Goal: Task Accomplishment & Management: Use online tool/utility

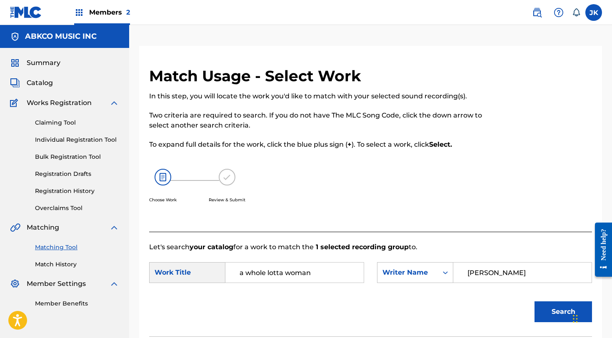
click at [248, 273] on input "a whole lotta woman" at bounding box center [295, 273] width 124 height 20
type input "whole lotta woman"
click at [554, 315] on button "Search" at bounding box center [564, 311] width 58 height 21
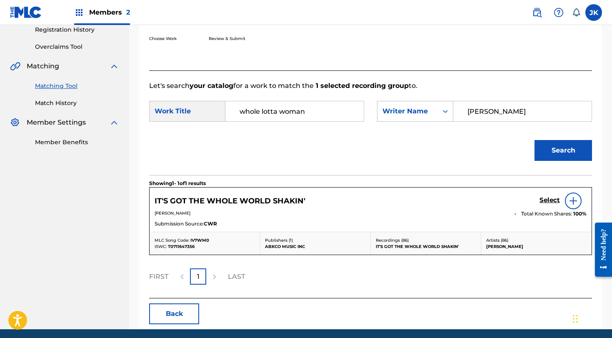
scroll to position [170, 0]
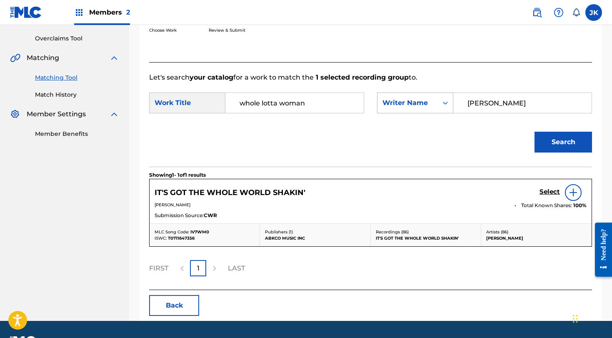
drag, startPoint x: 512, startPoint y: 106, endPoint x: 380, endPoint y: 98, distance: 132.4
click at [380, 98] on div "SearchWithCriteriafa2e0416-cfbc-429e-9128-adbf89c34164 Writer Name [PERSON_NAME]" at bounding box center [484, 103] width 215 height 21
click at [564, 142] on button "Search" at bounding box center [564, 142] width 58 height 21
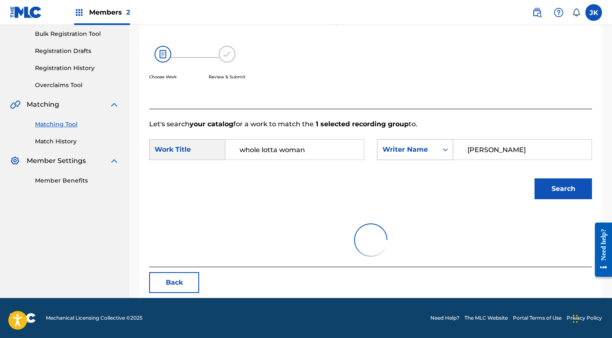
scroll to position [123, 0]
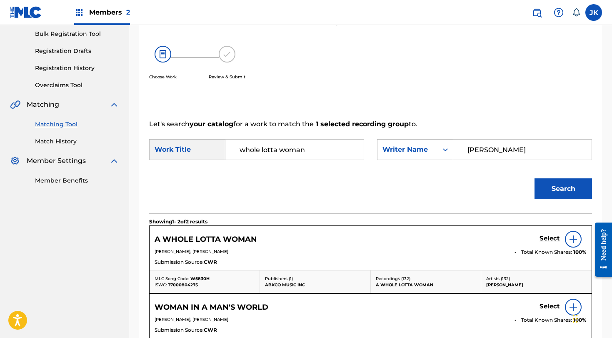
type input "[PERSON_NAME]"
drag, startPoint x: 500, startPoint y: 168, endPoint x: 550, endPoint y: 242, distance: 88.3
click at [550, 242] on h5 "Select" at bounding box center [550, 239] width 20 height 8
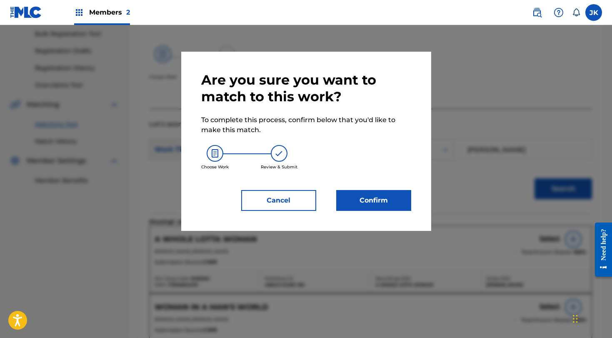
click at [401, 201] on button "Confirm" at bounding box center [373, 200] width 75 height 21
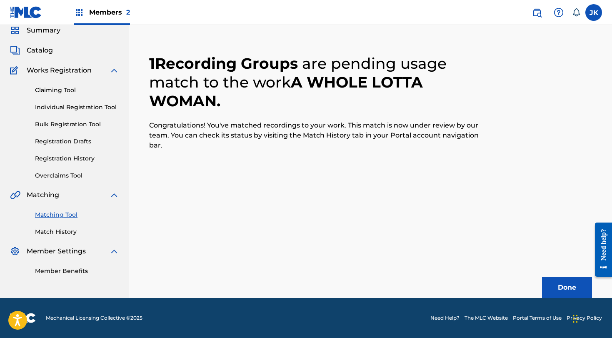
click at [552, 284] on button "Done" at bounding box center [567, 287] width 50 height 21
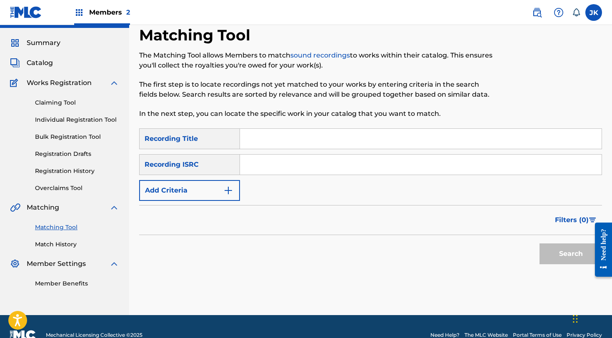
click at [278, 136] on input "Search Form" at bounding box center [421, 139] width 362 height 20
paste input "Check It Out"
type input "Check It Out"
click at [210, 190] on button "Add Criteria" at bounding box center [189, 190] width 101 height 21
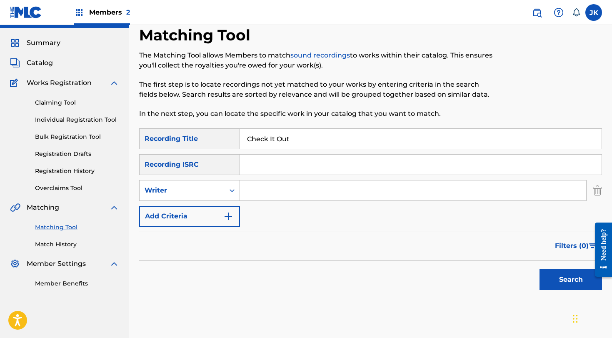
click at [258, 191] on input "Search Form" at bounding box center [413, 191] width 346 height 20
type input "[PERSON_NAME]"
click at [571, 280] on button "Search" at bounding box center [571, 279] width 63 height 21
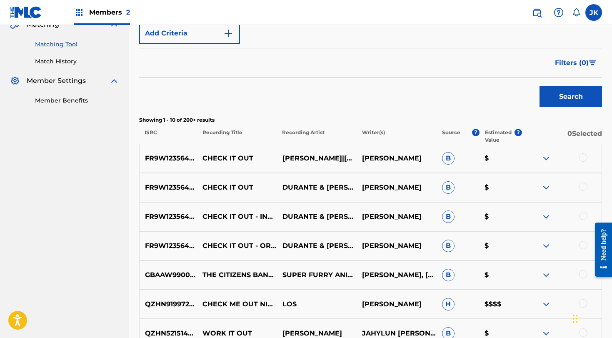
scroll to position [206, 0]
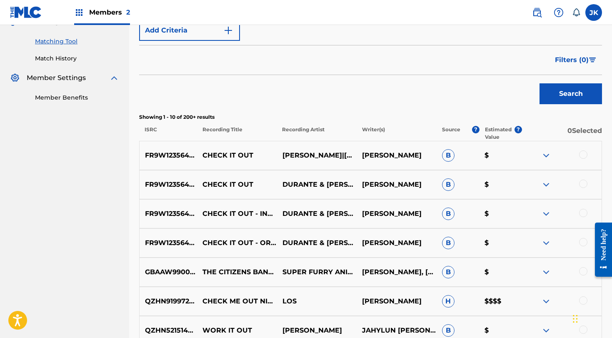
click at [585, 155] on div at bounding box center [584, 155] width 8 height 8
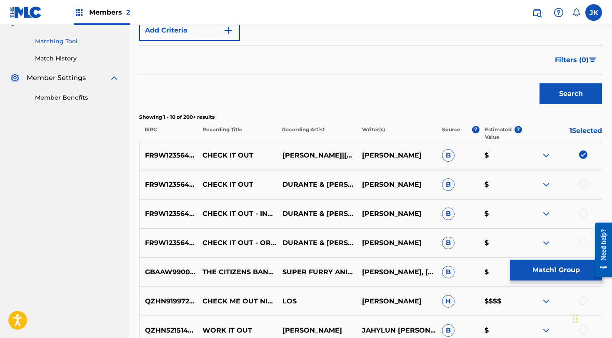
click at [585, 183] on div at bounding box center [584, 184] width 8 height 8
click at [584, 211] on div at bounding box center [584, 213] width 8 height 8
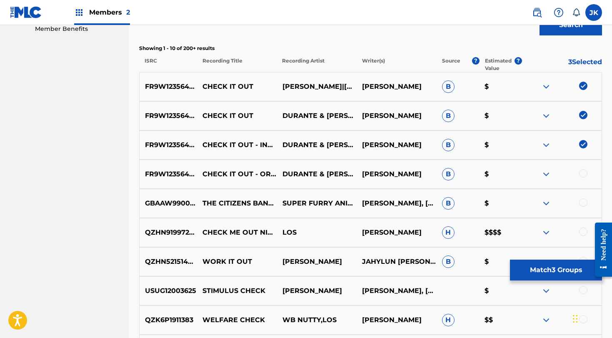
scroll to position [279, 0]
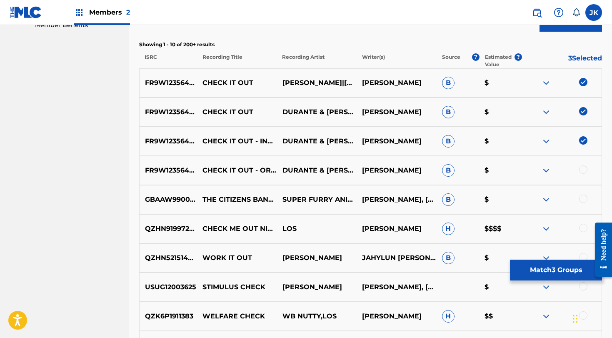
click at [584, 171] on div at bounding box center [584, 170] width 8 height 8
click at [530, 269] on button "Match 4 Groups" at bounding box center [556, 270] width 92 height 21
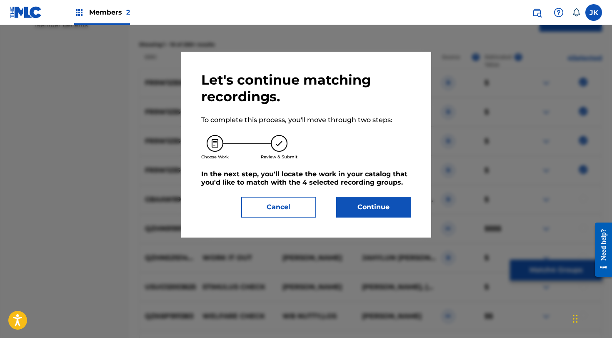
click at [383, 209] on button "Continue" at bounding box center [373, 207] width 75 height 21
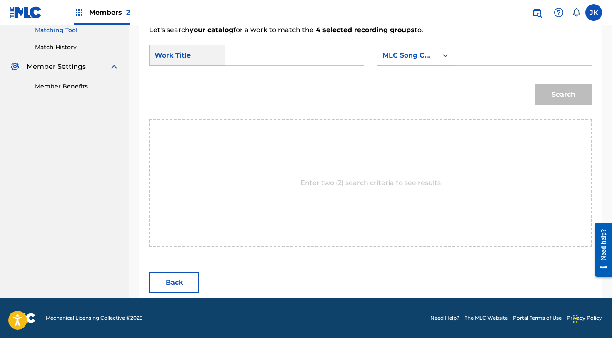
scroll to position [133, 0]
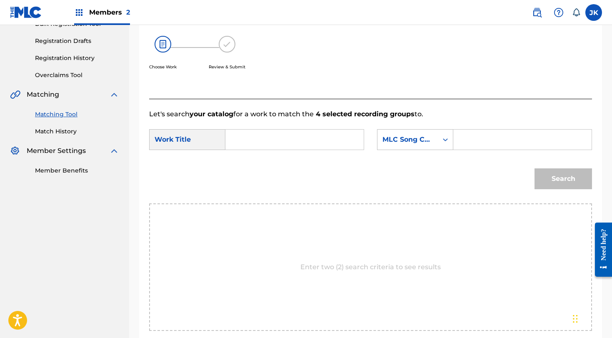
click at [257, 139] on input "Search Form" at bounding box center [295, 140] width 124 height 20
paste input "Check It Out"
type input "Check It Out"
click at [388, 143] on div "MLC Song Code" at bounding box center [408, 140] width 50 height 10
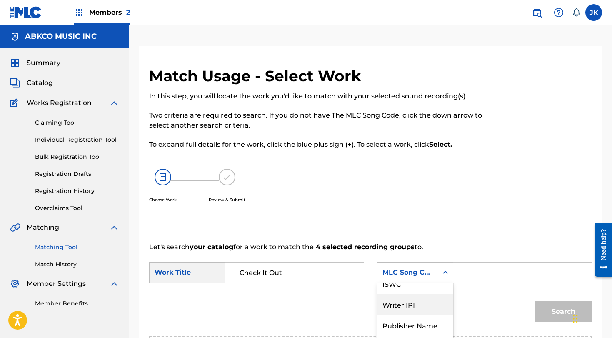
scroll to position [0, 0]
click at [421, 299] on div "Writer Name" at bounding box center [415, 293] width 75 height 21
click at [468, 279] on input "Search Form" at bounding box center [523, 273] width 124 height 20
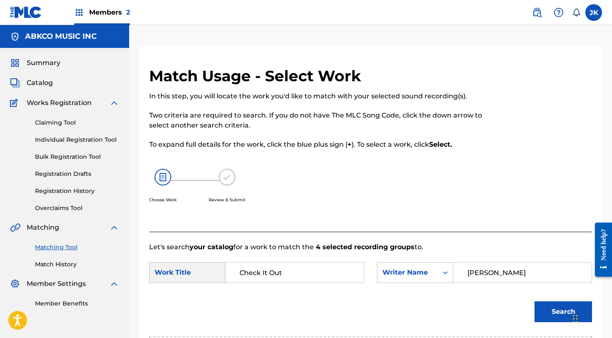
type input "[PERSON_NAME]"
click at [564, 312] on button "Search" at bounding box center [564, 311] width 58 height 21
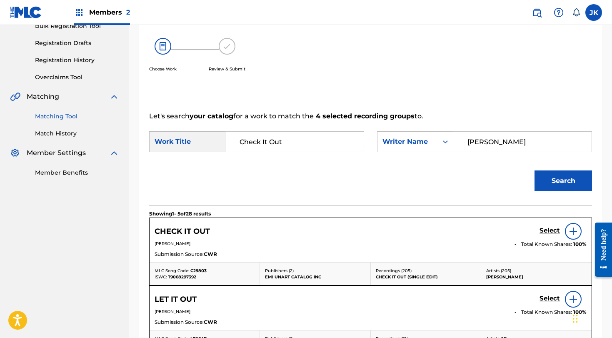
scroll to position [132, 0]
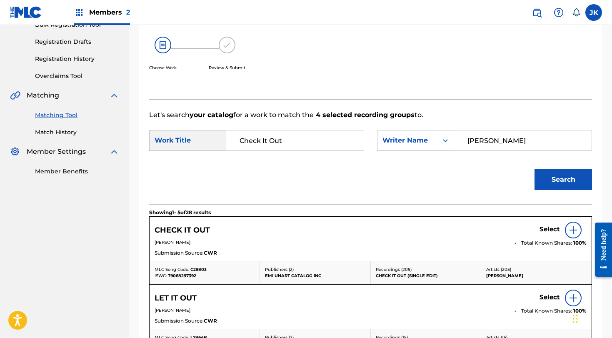
click at [548, 231] on h5 "Select" at bounding box center [550, 230] width 20 height 8
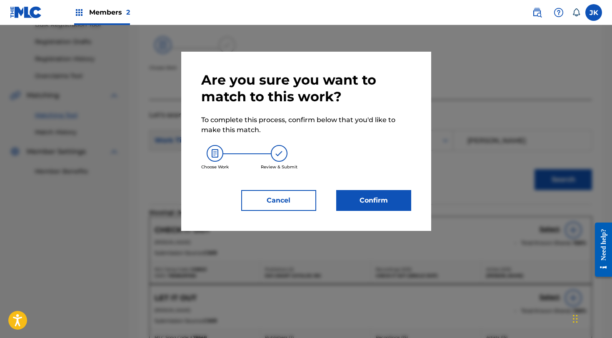
click at [391, 205] on button "Confirm" at bounding box center [373, 200] width 75 height 21
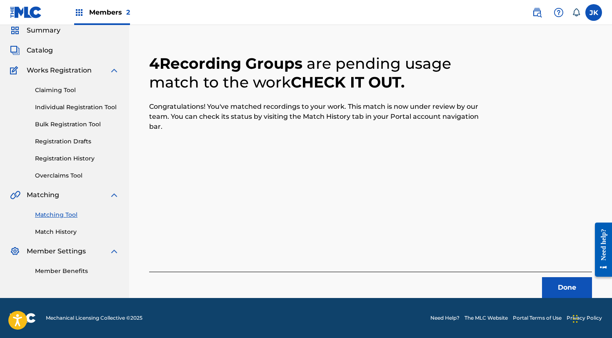
click at [565, 287] on button "Done" at bounding box center [567, 287] width 50 height 21
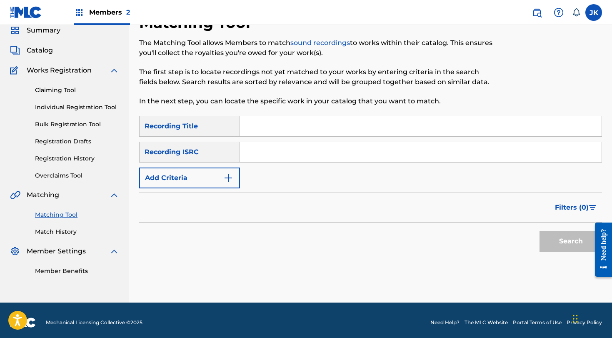
scroll to position [20, 0]
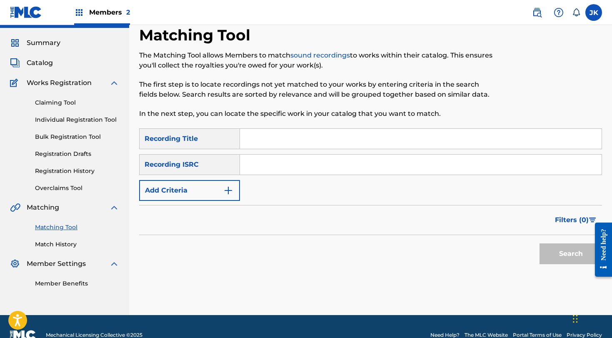
click at [361, 135] on input "Search Form" at bounding box center [421, 139] width 362 height 20
paste input "MVP"
type input "MVP"
click at [193, 194] on button "Add Criteria" at bounding box center [189, 190] width 101 height 21
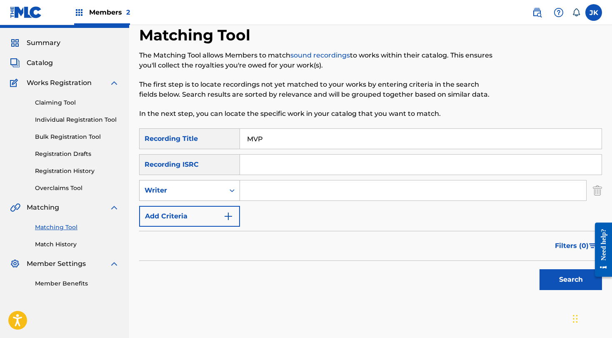
click at [208, 193] on div "Writer" at bounding box center [182, 191] width 75 height 10
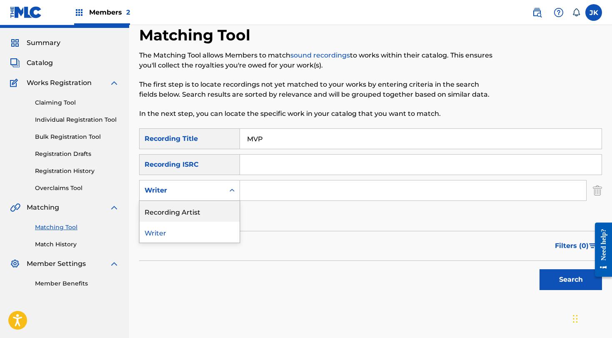
click at [209, 213] on div "Recording Artist" at bounding box center [190, 211] width 100 height 21
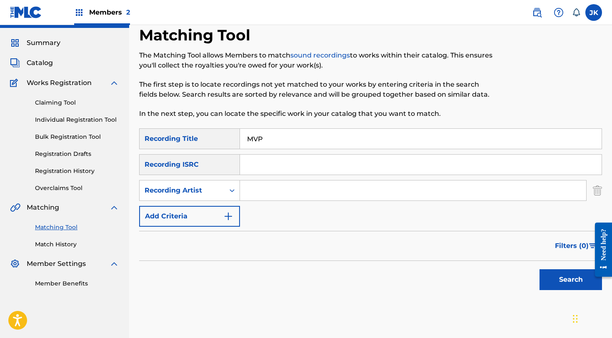
click at [266, 186] on input "Search Form" at bounding box center [413, 191] width 346 height 20
type input "devvon"
click at [571, 280] on button "Search" at bounding box center [571, 279] width 63 height 21
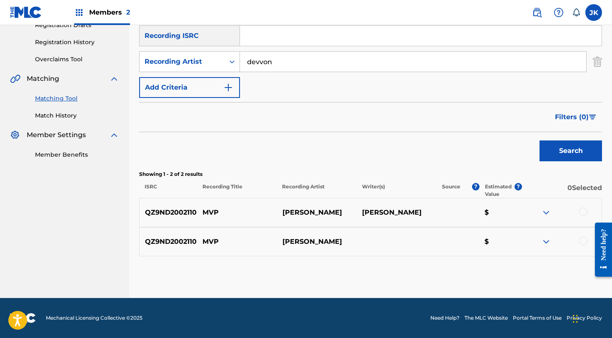
scroll to position [149, 0]
click at [585, 213] on div at bounding box center [584, 212] width 8 height 8
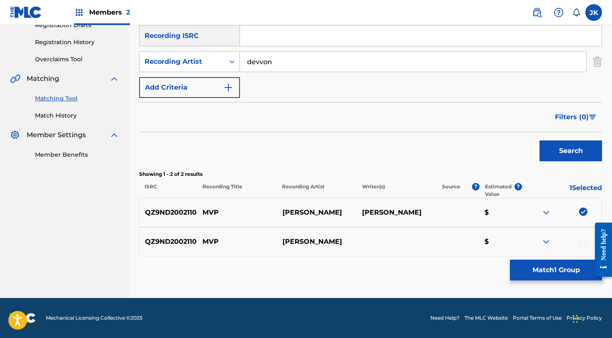
click at [585, 239] on div at bounding box center [584, 241] width 8 height 8
click at [573, 264] on button "Match 2 Groups" at bounding box center [556, 270] width 92 height 21
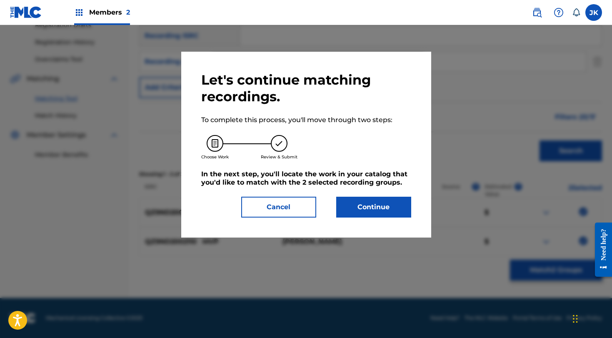
click at [368, 208] on button "Continue" at bounding box center [373, 207] width 75 height 21
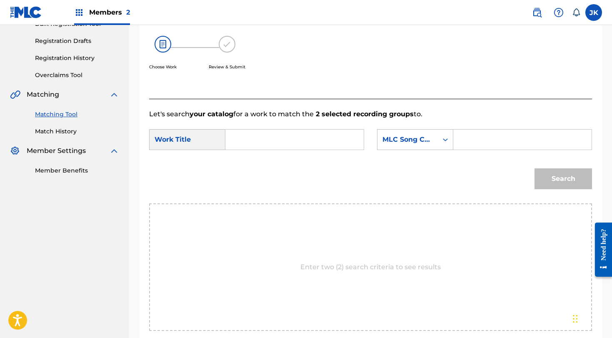
click at [299, 139] on input "Search Form" at bounding box center [295, 140] width 124 height 20
paste input "MVP"
type input "MVP"
click at [417, 141] on div "MLC Song Code" at bounding box center [408, 140] width 50 height 10
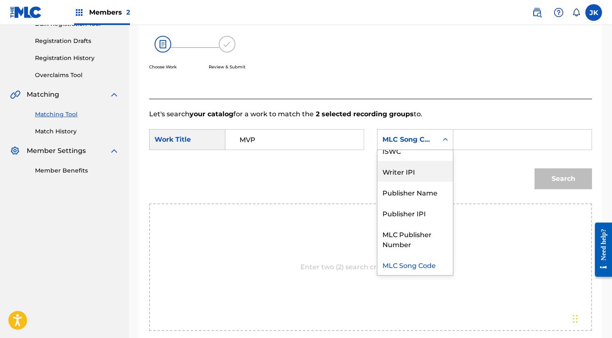
scroll to position [0, 0]
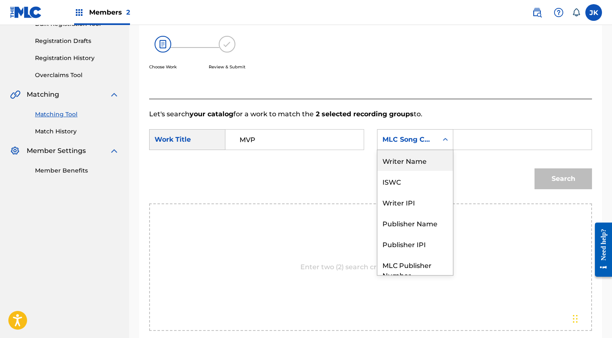
click at [414, 160] on div "Writer Name" at bounding box center [415, 160] width 75 height 21
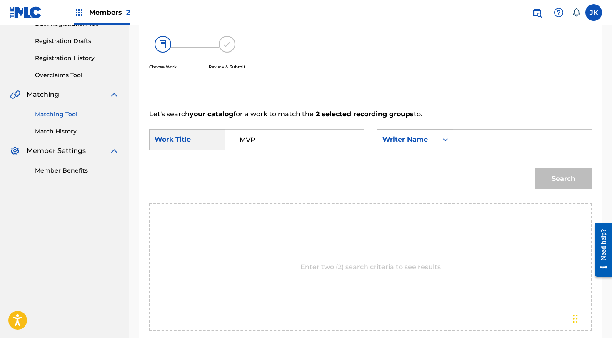
click at [472, 149] on input "Search Form" at bounding box center [523, 140] width 124 height 20
type input "devvon"
click at [564, 179] on button "Search" at bounding box center [564, 178] width 58 height 21
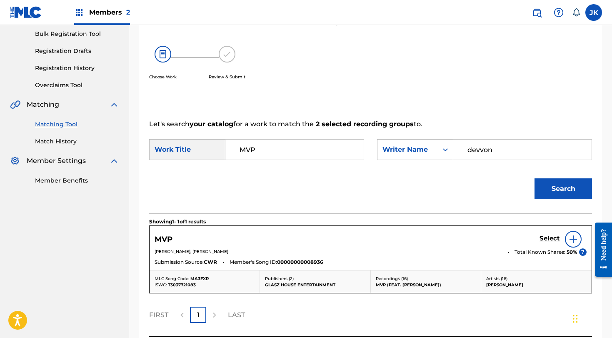
click at [544, 241] on h5 "Select" at bounding box center [550, 239] width 20 height 8
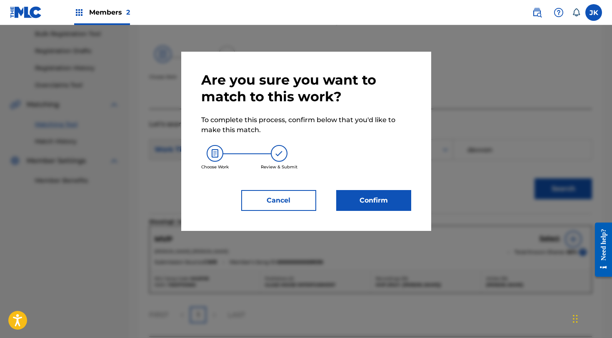
click at [394, 205] on button "Confirm" at bounding box center [373, 200] width 75 height 21
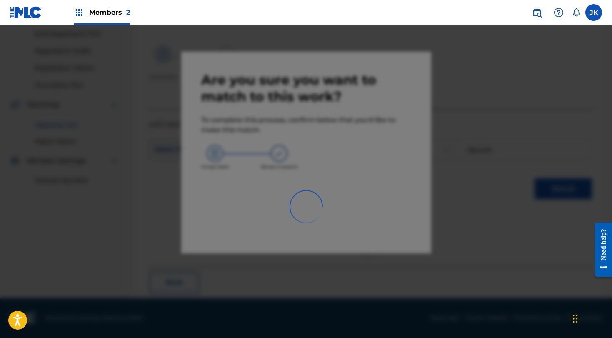
scroll to position [33, 0]
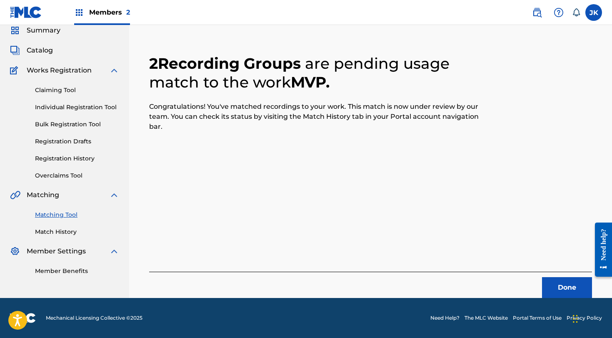
click at [557, 284] on button "Done" at bounding box center [567, 287] width 50 height 21
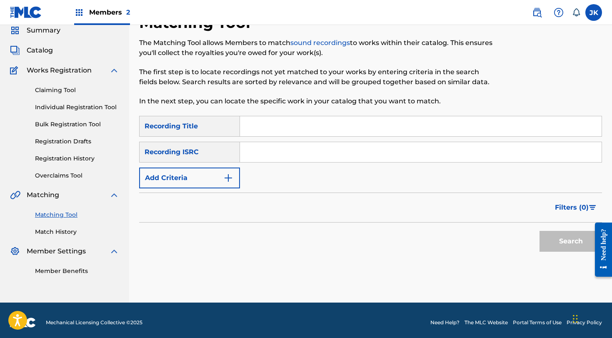
scroll to position [20, 0]
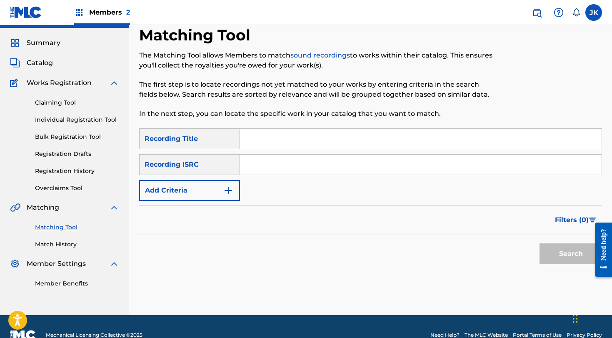
click at [307, 139] on input "Search Form" at bounding box center [421, 139] width 362 height 20
paste input "Devil And [DEMOGRAPHIC_DATA]"
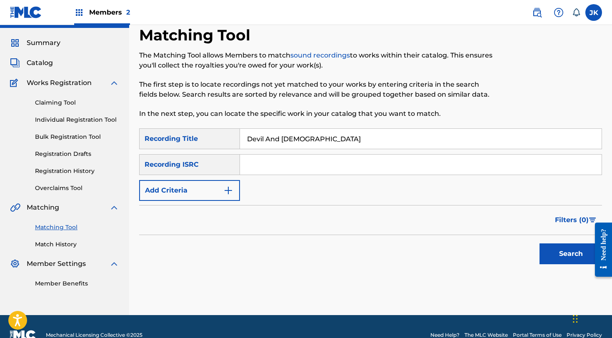
type input "Devil And [DEMOGRAPHIC_DATA]"
click at [217, 183] on button "Add Criteria" at bounding box center [189, 190] width 101 height 21
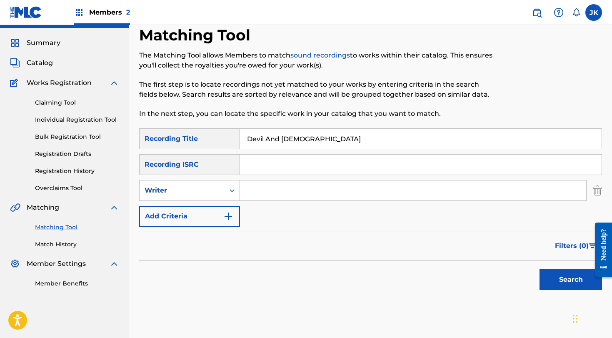
click at [278, 196] on input "Search Form" at bounding box center [413, 191] width 346 height 20
type input "burdon"
click at [571, 280] on button "Search" at bounding box center [571, 279] width 63 height 21
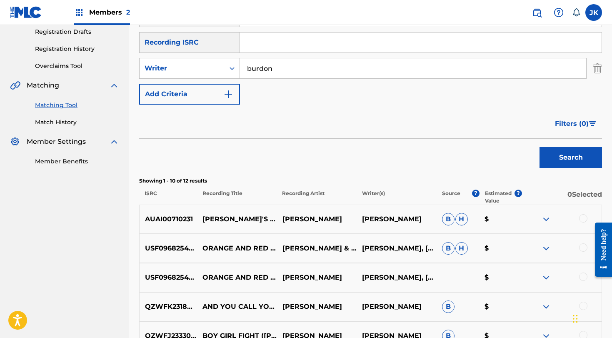
scroll to position [1, 0]
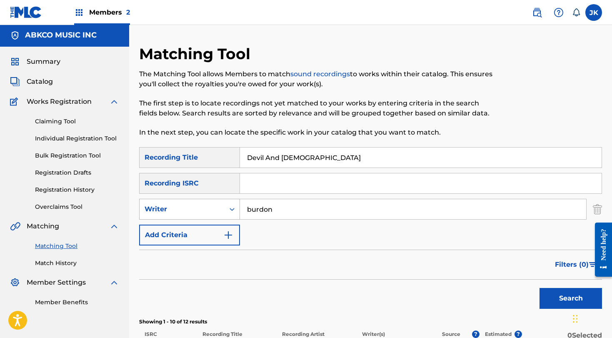
click at [208, 210] on div "Writer" at bounding box center [182, 209] width 75 height 10
click at [208, 228] on div "Recording Artist" at bounding box center [190, 230] width 100 height 21
click at [285, 215] on input "Search Form" at bounding box center [413, 209] width 346 height 20
type input "b"
click at [571, 299] on button "Search" at bounding box center [571, 298] width 63 height 21
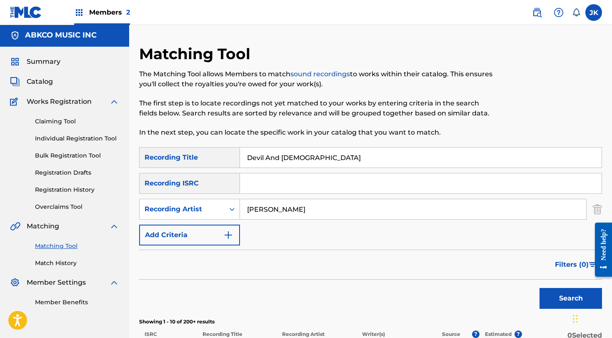
type input "[PERSON_NAME]"
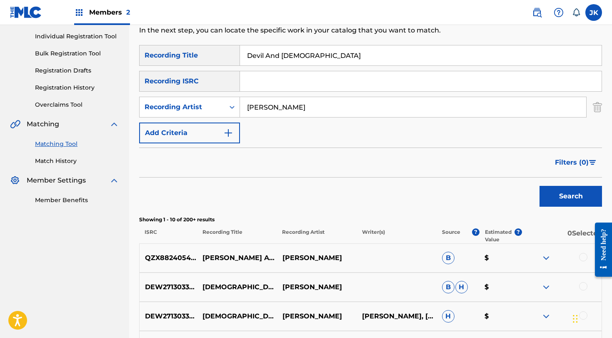
scroll to position [5, 0]
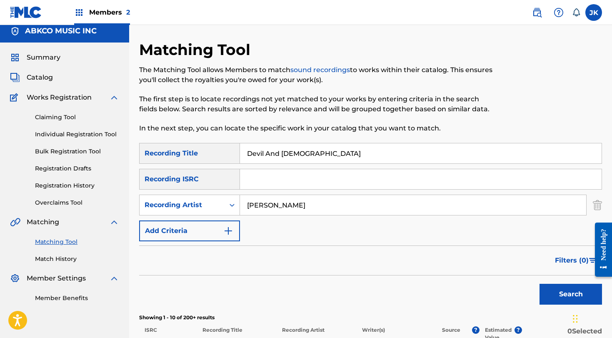
drag, startPoint x: 293, startPoint y: 203, endPoint x: 244, endPoint y: 198, distance: 49.4
click at [244, 198] on input "[PERSON_NAME]" at bounding box center [413, 205] width 346 height 20
click at [571, 294] on button "Search" at bounding box center [571, 294] width 63 height 21
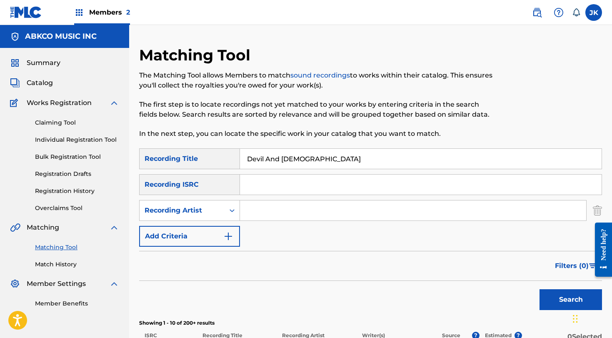
scroll to position [0, 0]
click at [334, 161] on input "Devil And [DEMOGRAPHIC_DATA]" at bounding box center [421, 159] width 362 height 20
paste input "Yeah Man"
type input "Yeah Man"
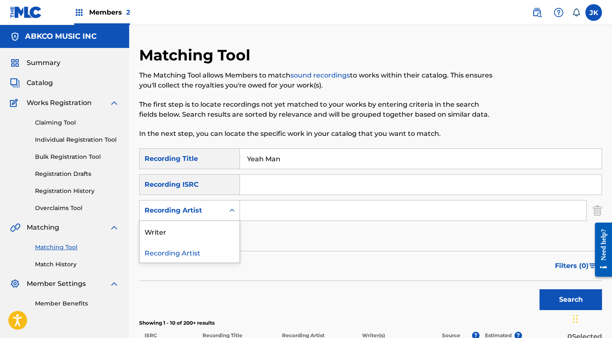
click at [191, 211] on div "Recording Artist" at bounding box center [182, 211] width 75 height 10
click at [289, 207] on input "Search Form" at bounding box center [413, 211] width 346 height 20
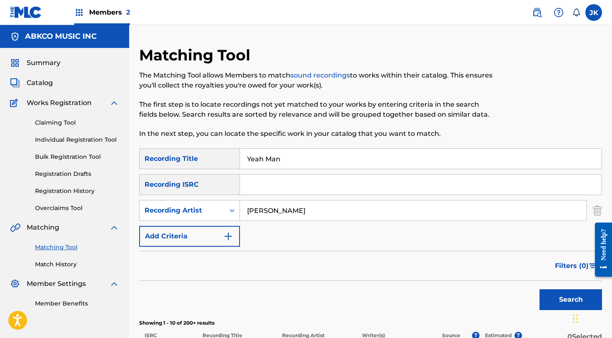
type input "[PERSON_NAME]"
click at [571, 300] on button "Search" at bounding box center [571, 299] width 63 height 21
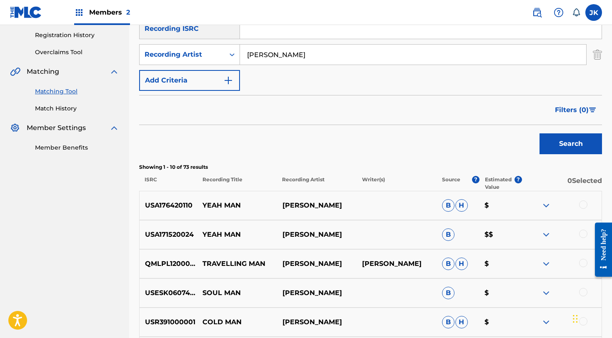
scroll to position [157, 0]
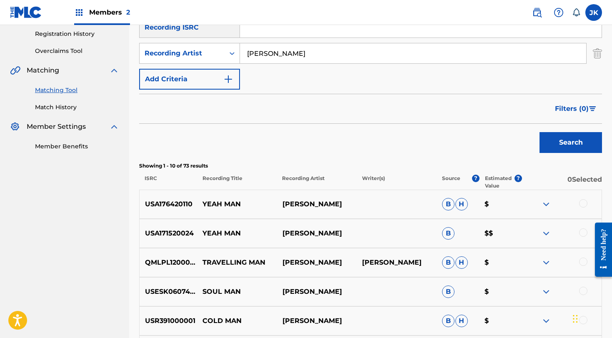
click at [584, 203] on div at bounding box center [584, 203] width 8 height 8
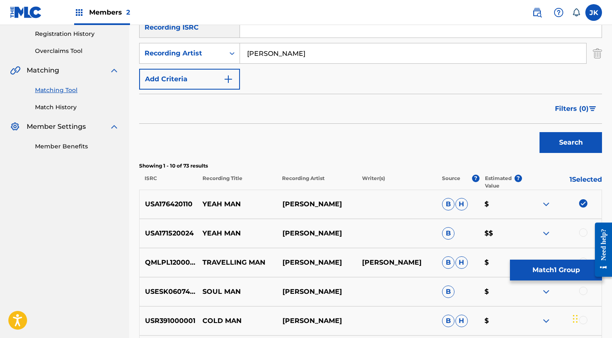
click at [585, 234] on div at bounding box center [584, 232] width 8 height 8
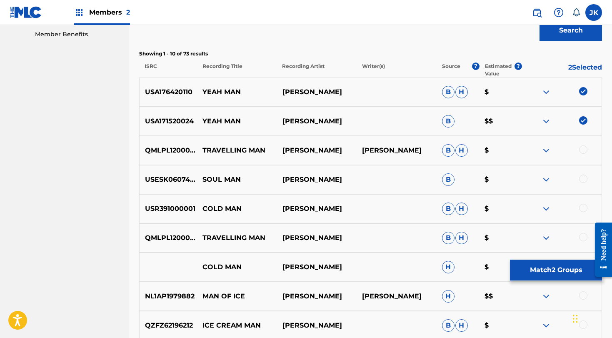
scroll to position [268, 0]
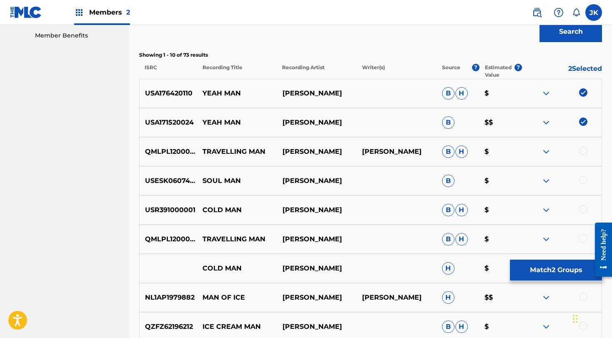
click at [555, 272] on button "Match 2 Groups" at bounding box center [556, 270] width 92 height 21
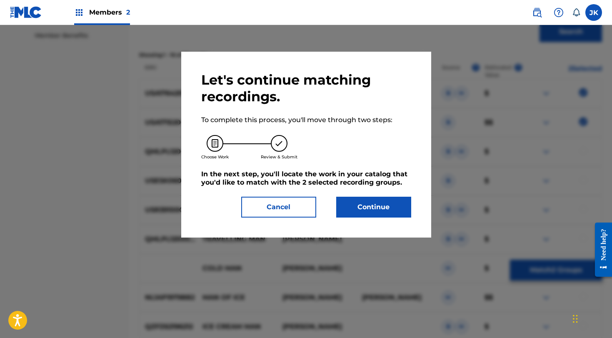
click at [367, 206] on button "Continue" at bounding box center [373, 207] width 75 height 21
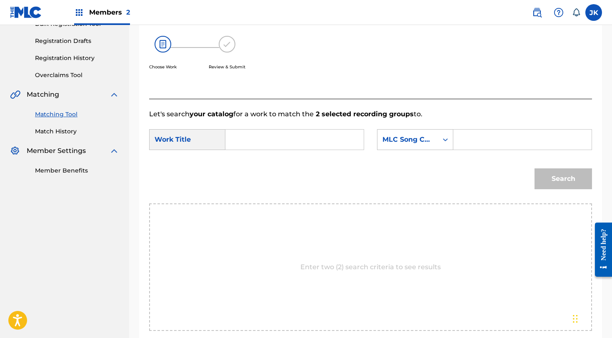
click at [258, 145] on input "Search Form" at bounding box center [295, 140] width 124 height 20
paste input "Yeah Man"
type input "Yeah Man"
click at [436, 145] on div "MLC Song Code" at bounding box center [408, 140] width 60 height 16
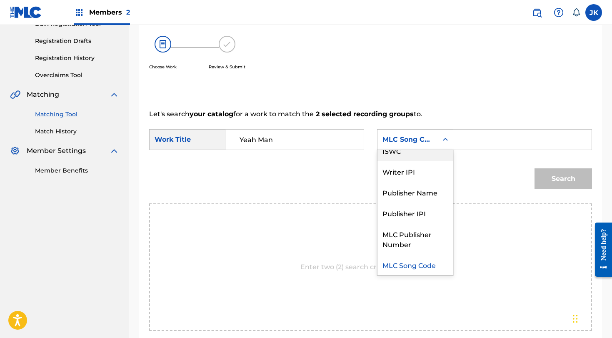
scroll to position [0, 0]
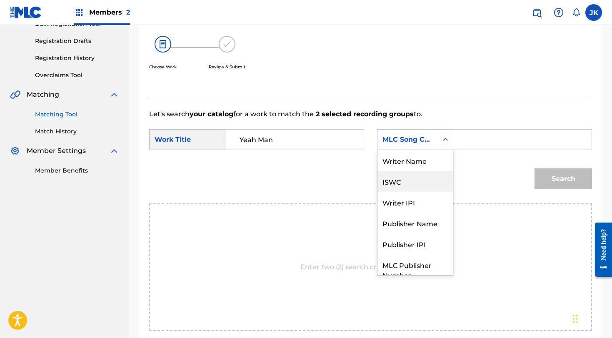
click at [431, 156] on div "Writer Name" at bounding box center [415, 160] width 75 height 21
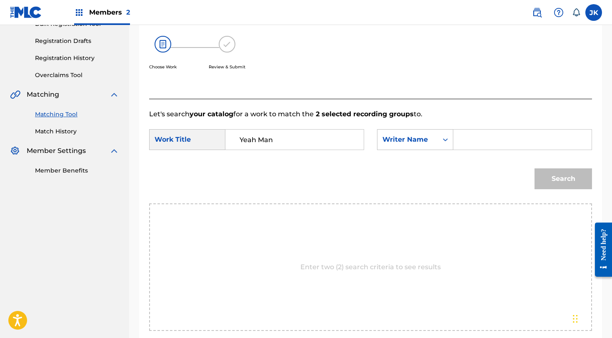
click at [472, 147] on input "Search Form" at bounding box center [523, 140] width 124 height 20
type input "[PERSON_NAME]"
click at [564, 179] on button "Search" at bounding box center [564, 178] width 58 height 21
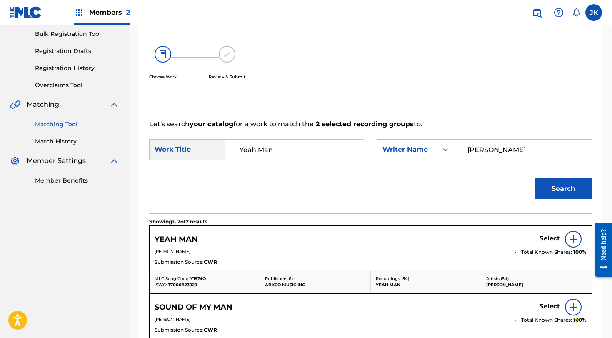
click at [555, 239] on h5 "Select" at bounding box center [550, 239] width 20 height 8
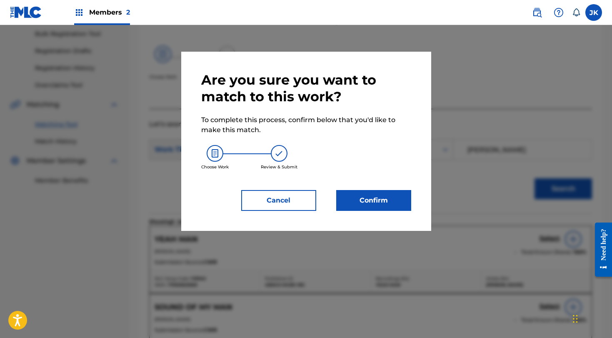
click at [381, 201] on button "Confirm" at bounding box center [373, 200] width 75 height 21
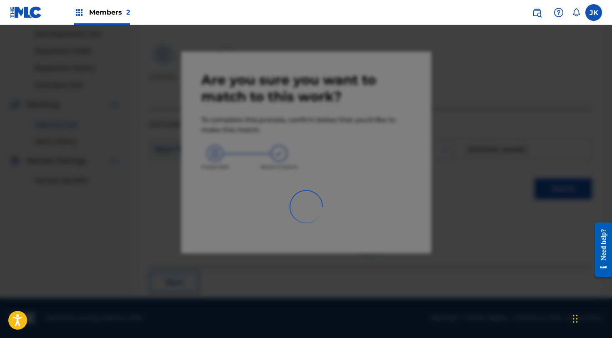
scroll to position [33, 0]
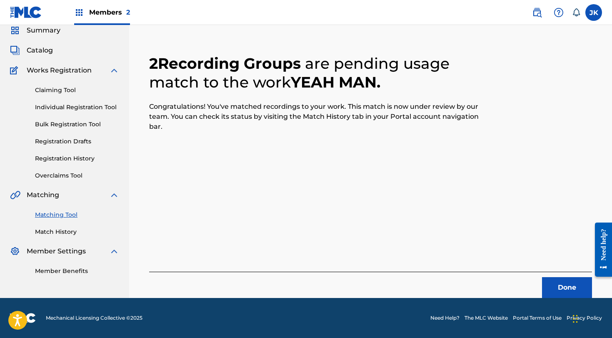
click at [556, 283] on button "Done" at bounding box center [567, 287] width 50 height 21
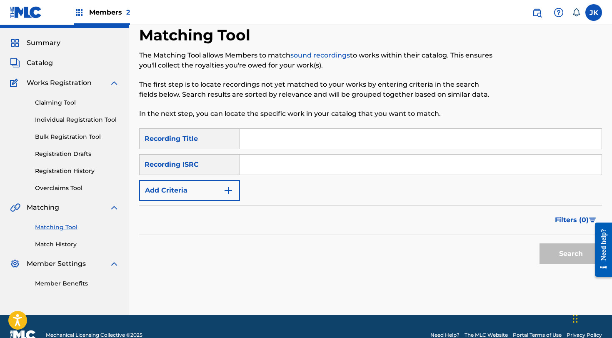
click at [266, 138] on input "Search Form" at bounding box center [421, 139] width 362 height 20
paste input "Yeah Man"
type input "Yeah Man"
click at [198, 188] on button "Add Criteria" at bounding box center [189, 190] width 101 height 21
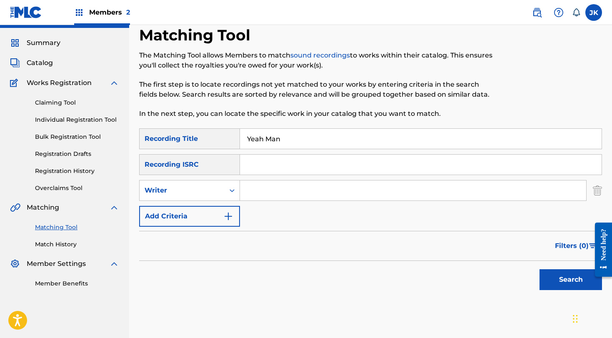
click at [198, 188] on div "Writer" at bounding box center [182, 191] width 75 height 10
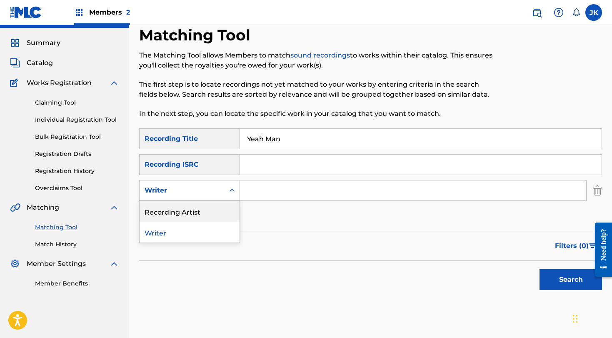
click at [198, 213] on div "Recording Artist" at bounding box center [190, 211] width 100 height 21
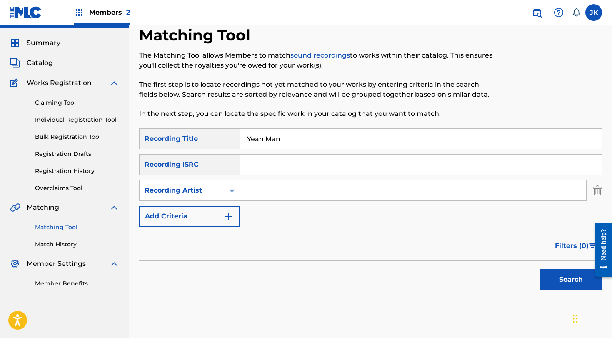
click at [252, 199] on input "Search Form" at bounding box center [413, 191] width 346 height 20
type input "[PERSON_NAME]"
click at [571, 280] on button "Search" at bounding box center [571, 279] width 63 height 21
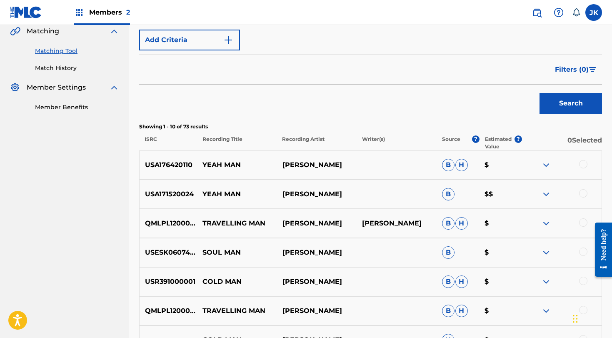
scroll to position [101, 0]
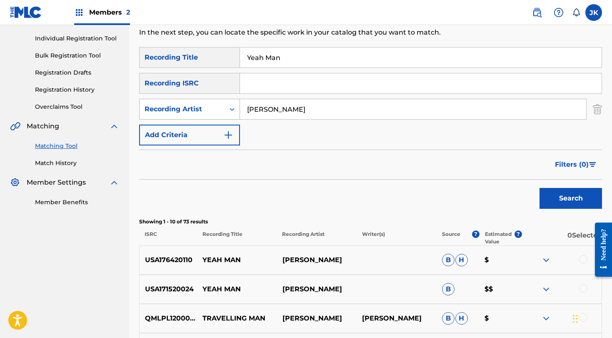
click at [208, 115] on div "Recording Artist" at bounding box center [182, 109] width 85 height 16
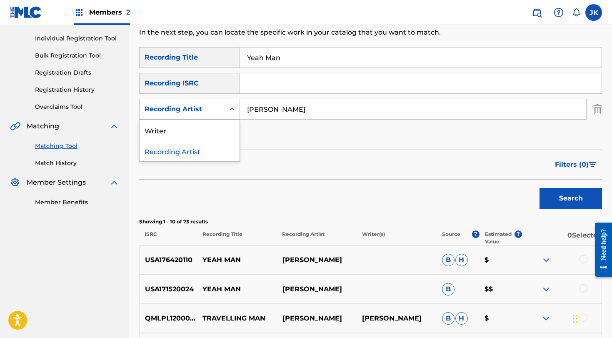
click at [207, 128] on div "Writer" at bounding box center [190, 130] width 100 height 21
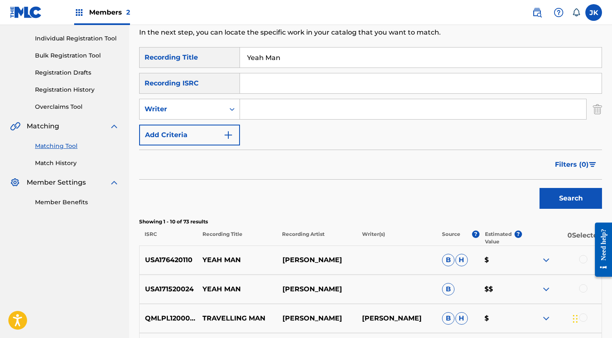
click at [451, 124] on div "SearchWithCriteriac012d106-7158-412b-bab0-0b6948514f36 Recording Title Yeah Man…" at bounding box center [370, 96] width 463 height 98
click at [435, 108] on input "c" at bounding box center [413, 109] width 346 height 20
type input "[PERSON_NAME]"
click at [571, 198] on button "Search" at bounding box center [571, 198] width 63 height 21
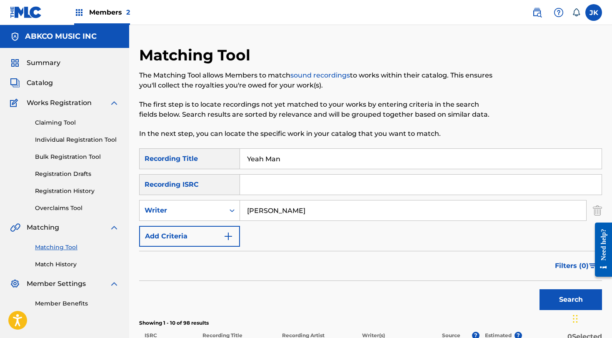
scroll to position [0, 0]
click at [308, 160] on input "Yeah Man" at bounding box center [421, 159] width 362 height 20
type input "Yeah Man"
paste input "People Make The World Go Round"
type input "People Make The World Go Round"
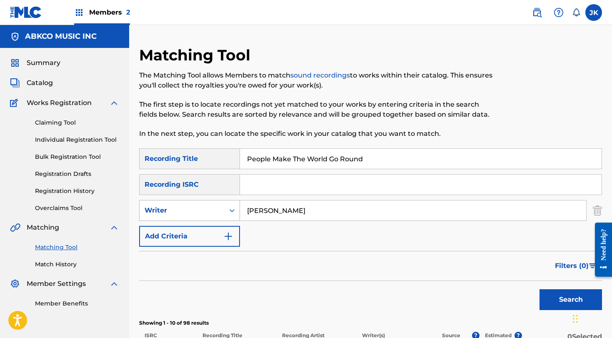
drag, startPoint x: 277, startPoint y: 210, endPoint x: 185, endPoint y: 207, distance: 92.6
click at [185, 207] on div "SearchWithCriteria1e2fd3c6-9d29-44ff-927f-be0c088d3b09 Writer [PERSON_NAME]" at bounding box center [370, 210] width 463 height 21
type input "[PERSON_NAME]"
click at [571, 300] on button "Search" at bounding box center [571, 299] width 63 height 21
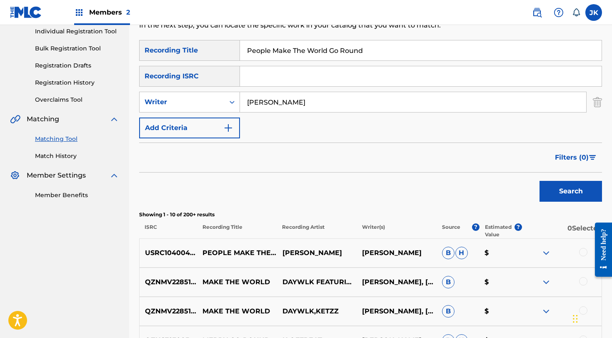
scroll to position [136, 0]
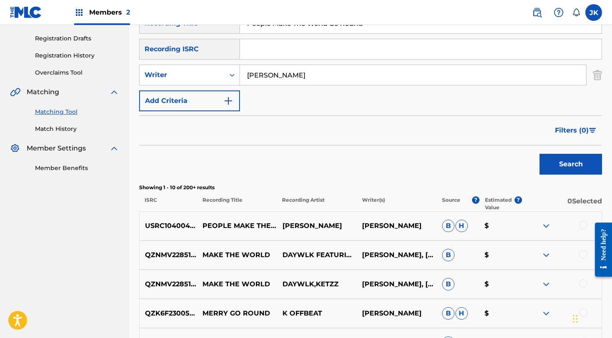
click at [585, 226] on div at bounding box center [584, 225] width 8 height 8
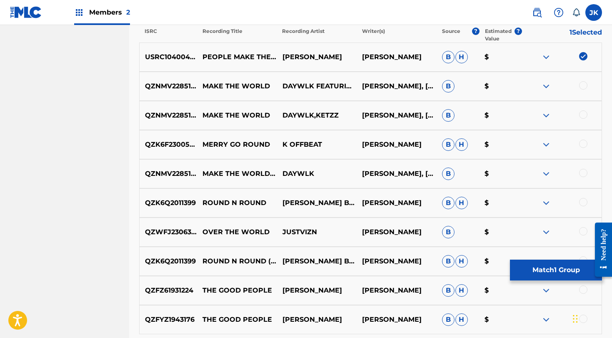
scroll to position [307, 0]
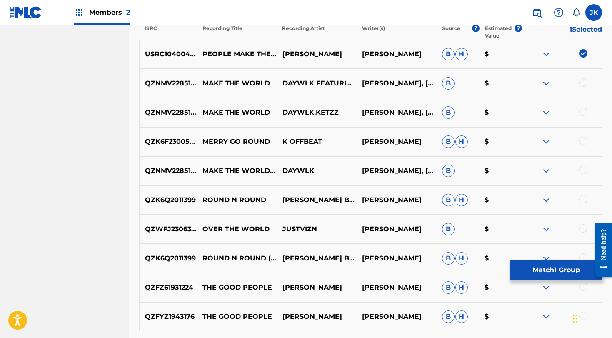
click at [552, 271] on button "Match 1 Group" at bounding box center [556, 270] width 92 height 21
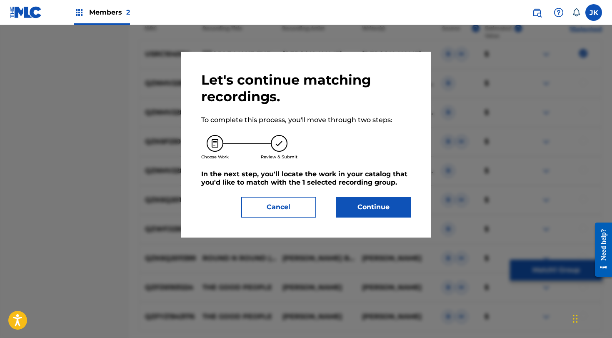
click at [375, 206] on button "Continue" at bounding box center [373, 207] width 75 height 21
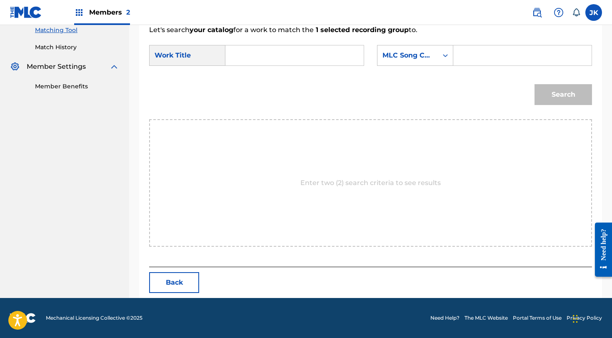
scroll to position [133, 0]
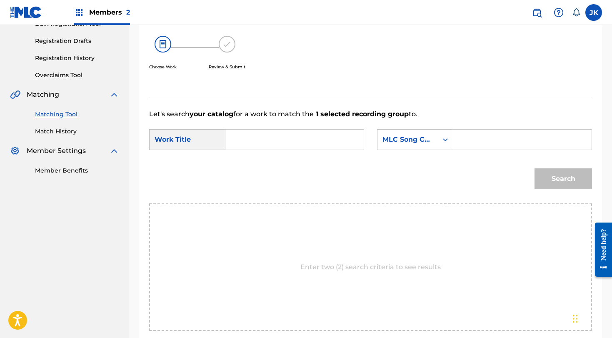
click at [246, 148] on input "Search Form" at bounding box center [295, 140] width 124 height 20
paste input "People Make The World Go Round"
type input "People Make The World Go Round"
click at [432, 137] on div "MLC Song Code" at bounding box center [408, 140] width 50 height 10
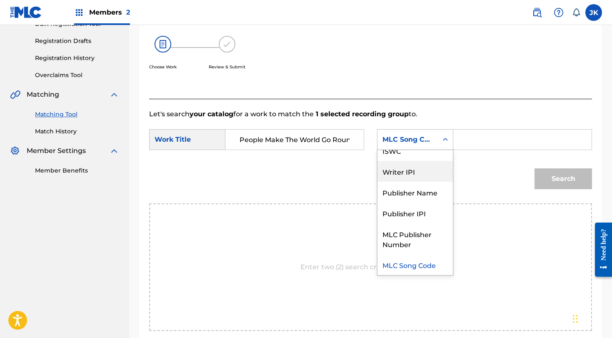
scroll to position [0, 0]
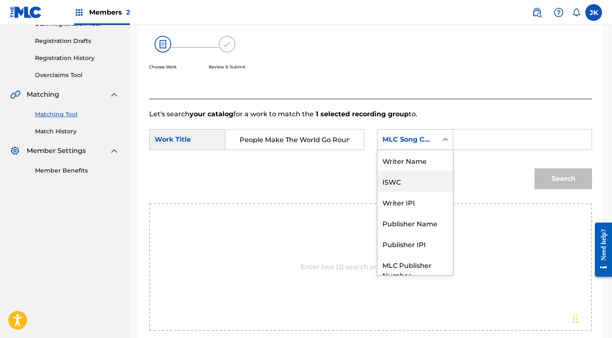
click at [420, 164] on div "Writer Name" at bounding box center [415, 160] width 75 height 21
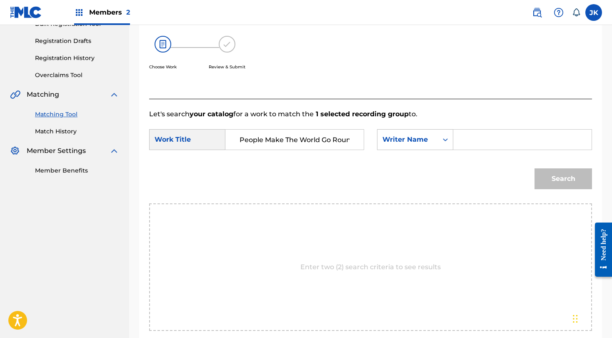
click at [492, 152] on div "SearchWithCriteria64548658-428a-4a94-bcbe-183575adc6a4 Work Title People Make T…" at bounding box center [370, 142] width 443 height 26
click at [483, 133] on input "Search Form" at bounding box center [523, 140] width 124 height 20
type input "[PERSON_NAME]"
click at [564, 179] on button "Search" at bounding box center [564, 178] width 58 height 21
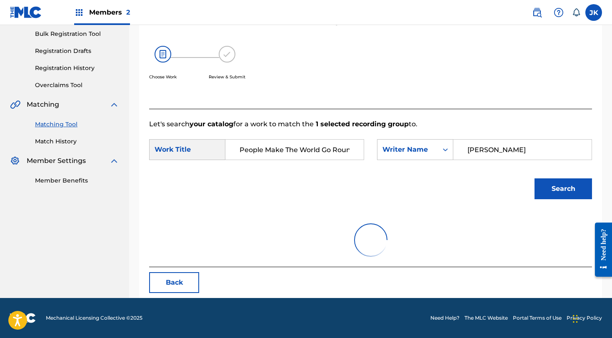
scroll to position [123, 0]
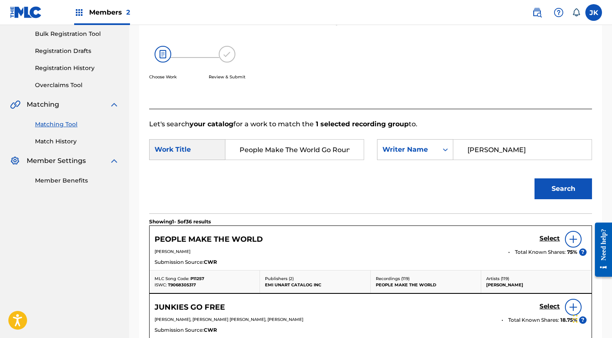
click at [549, 238] on h5 "Select" at bounding box center [550, 239] width 20 height 8
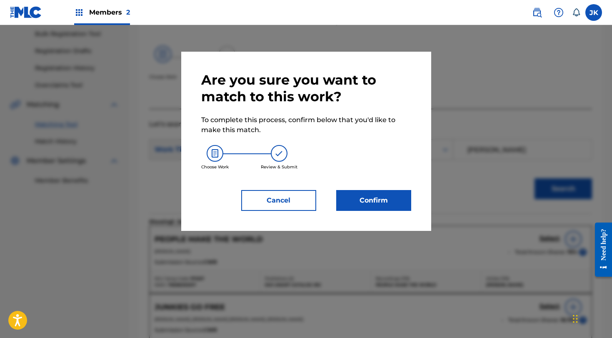
click at [406, 203] on button "Confirm" at bounding box center [373, 200] width 75 height 21
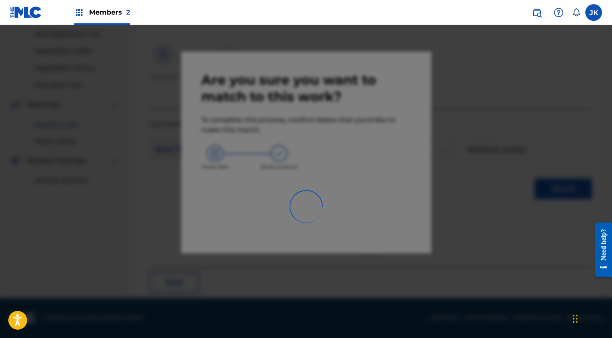
scroll to position [33, 0]
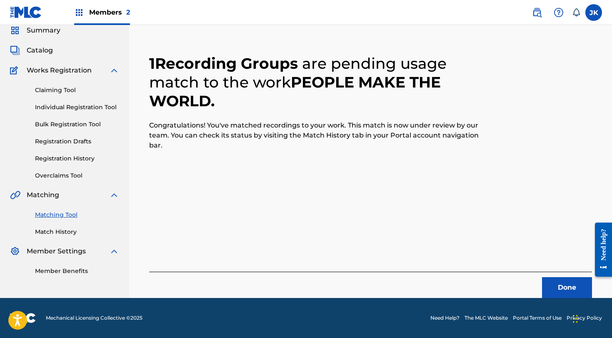
click at [560, 276] on div "Done" at bounding box center [370, 285] width 443 height 26
click at [560, 291] on button "Done" at bounding box center [567, 287] width 50 height 21
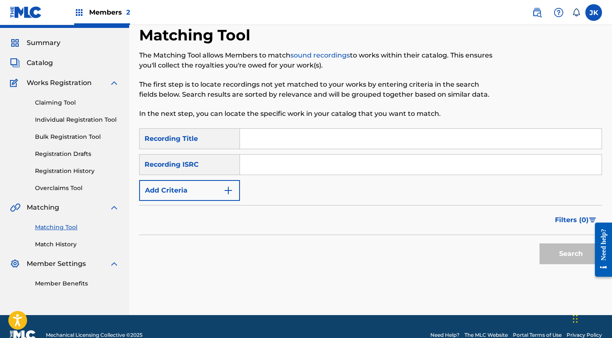
click at [318, 139] on input "Search Form" at bounding box center [421, 139] width 362 height 20
paste input "People Make The World Go Round"
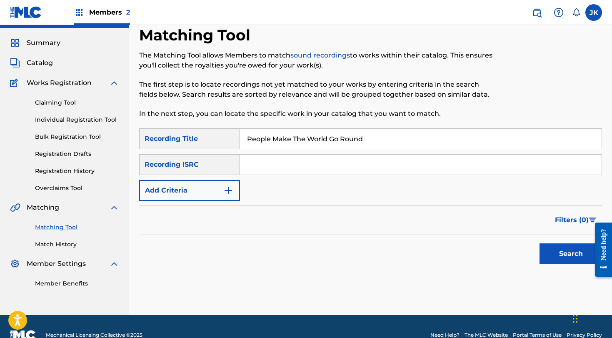
type input "People Make The World Go Round"
click at [204, 186] on button "Add Criteria" at bounding box center [189, 190] width 101 height 21
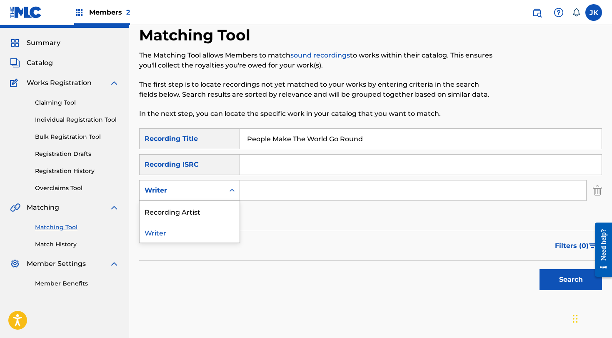
click at [204, 189] on div "Writer" at bounding box center [182, 191] width 75 height 10
click at [205, 211] on div "Recording Artist" at bounding box center [190, 211] width 100 height 21
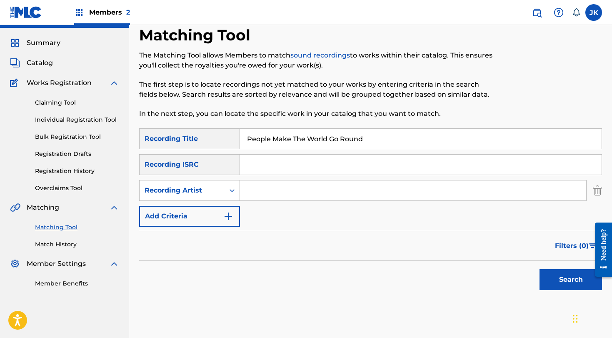
click at [265, 194] on input "Search Form" at bounding box center [413, 191] width 346 height 20
type input "[PERSON_NAME]"
click at [571, 280] on button "Search" at bounding box center [571, 279] width 63 height 21
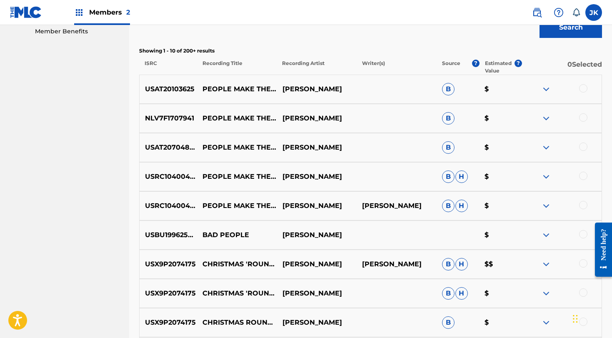
scroll to position [273, 0]
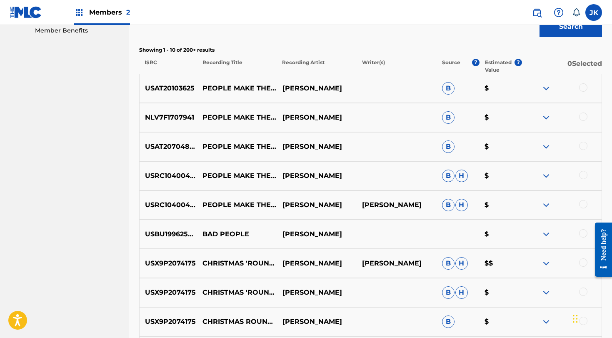
click at [583, 88] on div at bounding box center [584, 87] width 8 height 8
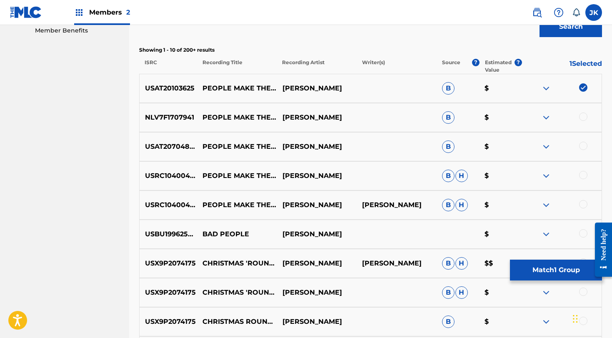
click at [584, 113] on div at bounding box center [584, 117] width 8 height 8
click at [584, 146] on div at bounding box center [584, 146] width 8 height 8
click at [586, 175] on div at bounding box center [584, 175] width 8 height 8
click at [584, 204] on div at bounding box center [584, 204] width 8 height 8
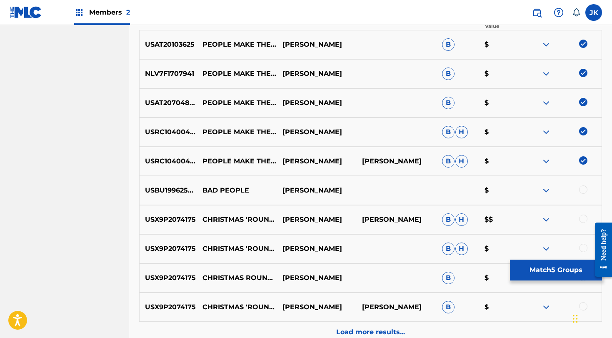
scroll to position [319, 0]
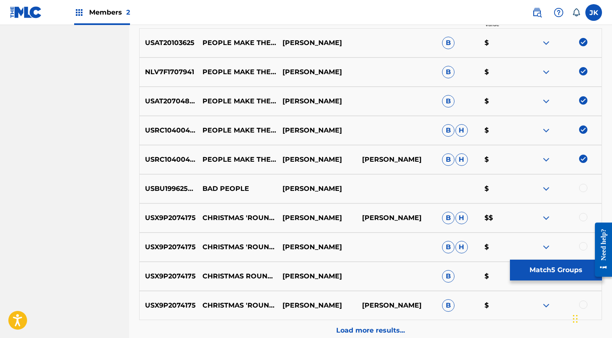
click at [550, 269] on button "Match 5 Groups" at bounding box center [556, 270] width 92 height 21
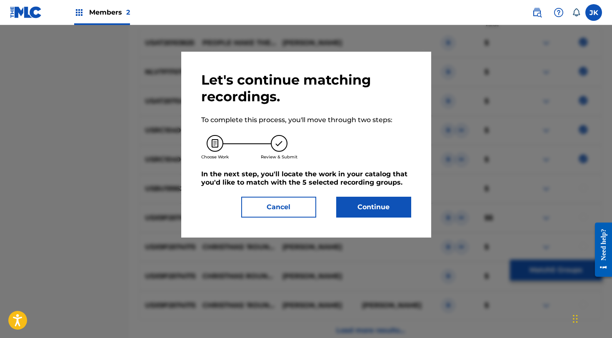
click at [377, 207] on button "Continue" at bounding box center [373, 207] width 75 height 21
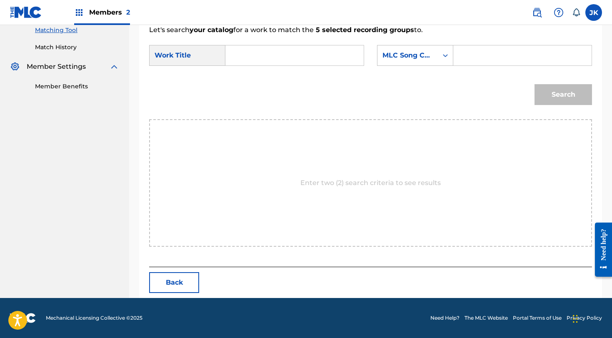
scroll to position [133, 0]
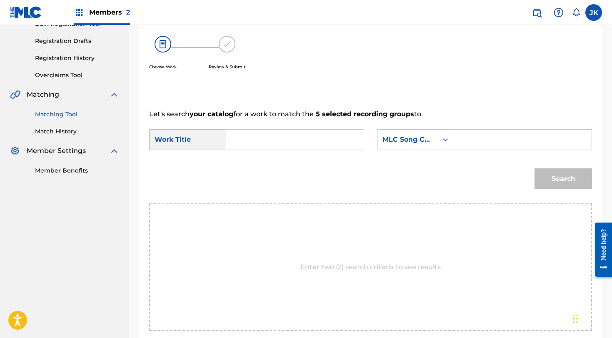
click at [264, 141] on input "Search Form" at bounding box center [295, 140] width 124 height 20
paste input "People Make The World Go Round"
type input "People Make The World Go Round"
click at [407, 148] on div "MLC Song Code" at bounding box center [415, 139] width 76 height 21
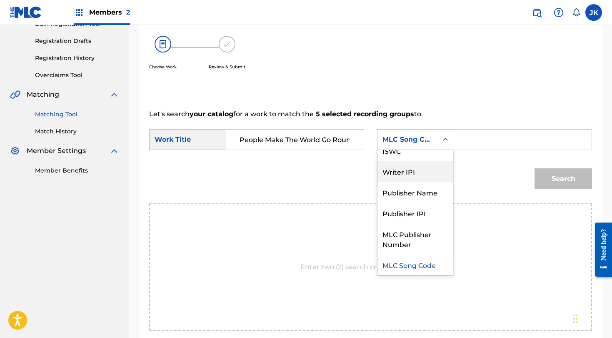
scroll to position [0, 0]
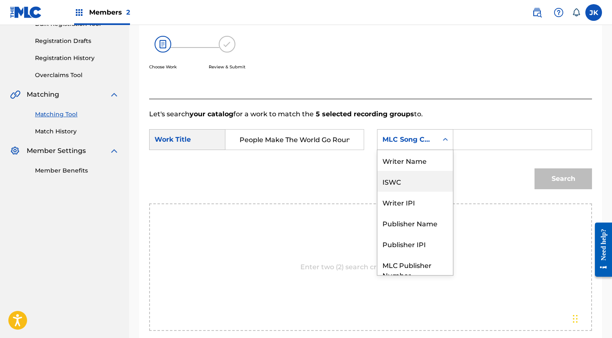
click at [414, 164] on div "Writer Name" at bounding box center [415, 160] width 75 height 21
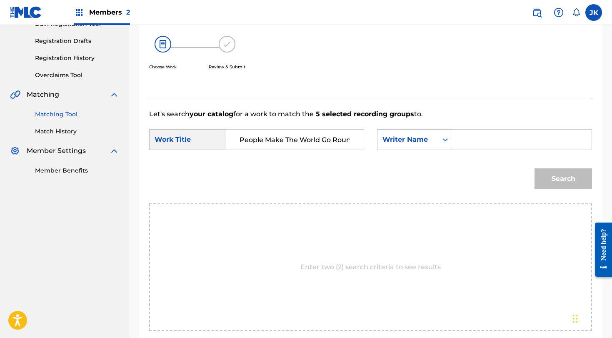
click at [485, 141] on input "Search Form" at bounding box center [523, 140] width 124 height 20
type input "[PERSON_NAME]"
click at [564, 179] on button "Search" at bounding box center [564, 178] width 58 height 21
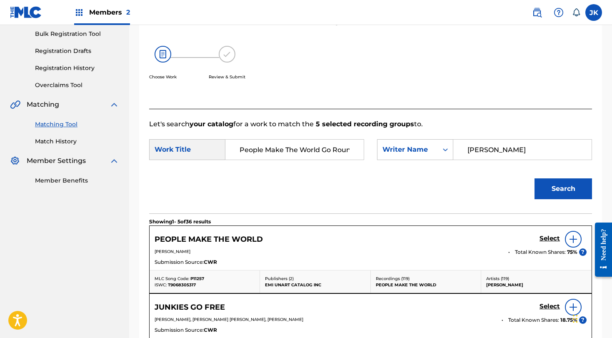
click at [555, 239] on h5 "Select" at bounding box center [550, 239] width 20 height 8
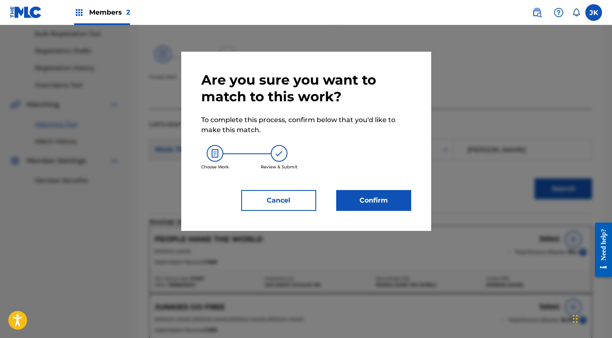
click at [387, 203] on button "Confirm" at bounding box center [373, 200] width 75 height 21
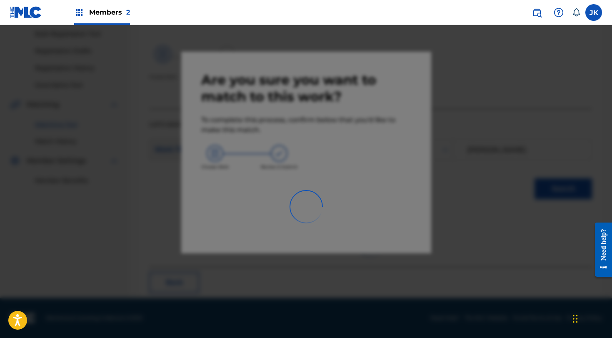
scroll to position [33, 0]
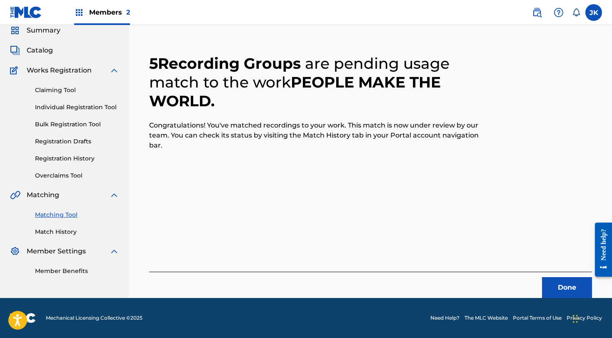
click at [562, 286] on button "Done" at bounding box center [567, 287] width 50 height 21
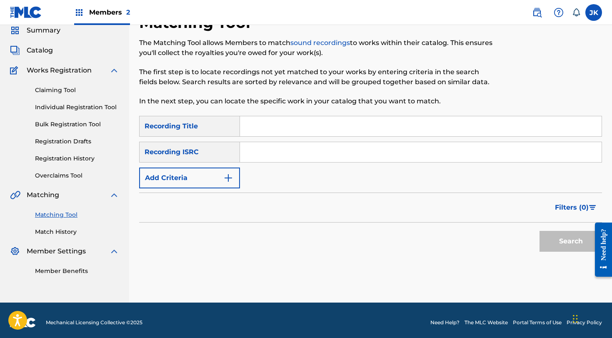
scroll to position [20, 0]
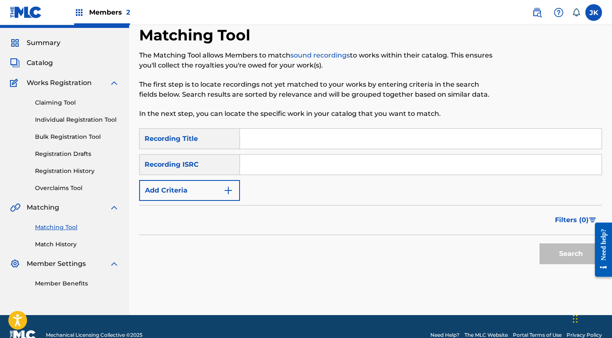
click at [349, 129] on div "Search Form" at bounding box center [421, 138] width 362 height 21
click at [349, 132] on input "Search Form" at bounding box center [421, 139] width 362 height 20
paste input "Tin Soldier Man"
type input "Tin Soldier Man"
click at [210, 175] on div "SearchWithCriteriac012d106-7158-412b-bab0-0b6948514f36 Recording Title Tin Sold…" at bounding box center [370, 164] width 463 height 73
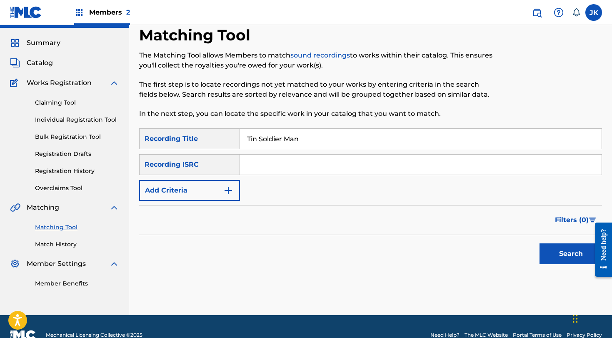
click at [210, 186] on button "Add Criteria" at bounding box center [189, 190] width 101 height 21
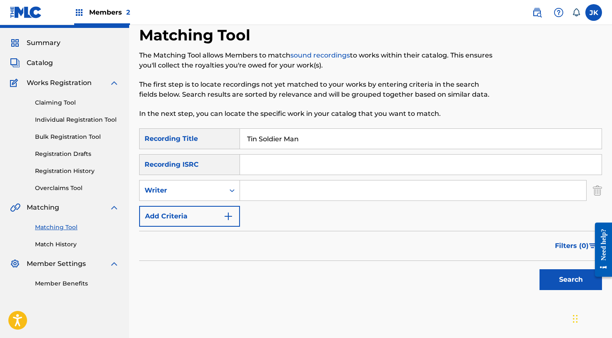
click at [294, 193] on input "Search Form" at bounding box center [413, 191] width 346 height 20
type input "[PERSON_NAME]"
click at [571, 280] on button "Search" at bounding box center [571, 279] width 63 height 21
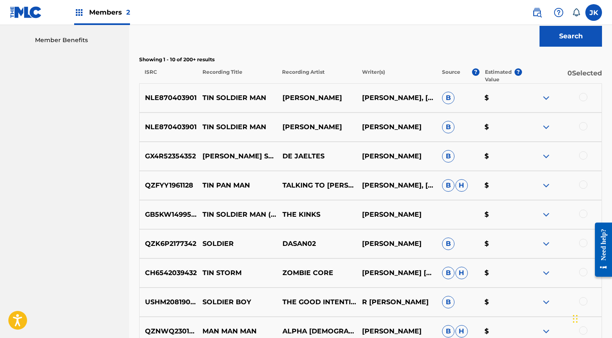
scroll to position [265, 0]
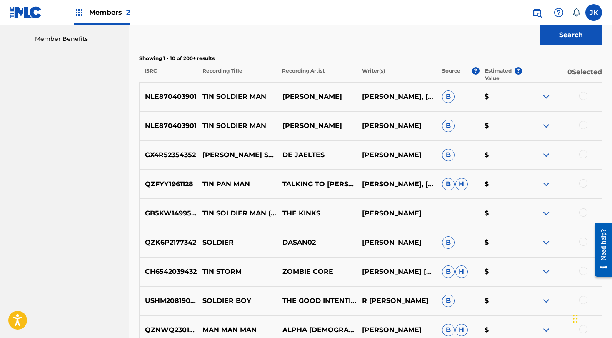
click at [586, 95] on div at bounding box center [584, 96] width 8 height 8
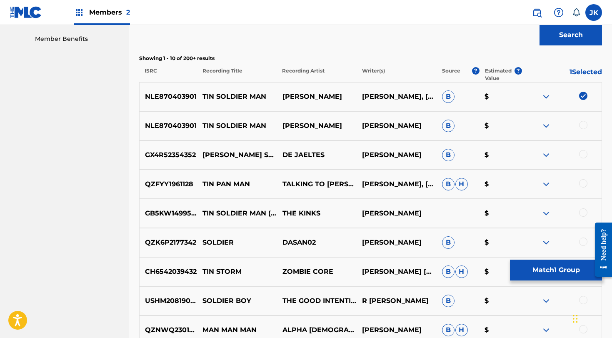
click at [583, 126] on div at bounding box center [584, 125] width 8 height 8
click at [586, 156] on div at bounding box center [584, 154] width 8 height 8
click at [585, 218] on div "GB5KW1499592 TIN SOLDIER MAN (ALTERNATE VERSION) [2014 REMASTERED VERSION] THE …" at bounding box center [370, 213] width 463 height 29
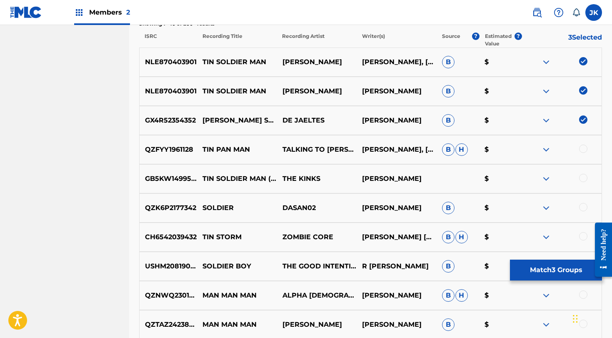
scroll to position [301, 0]
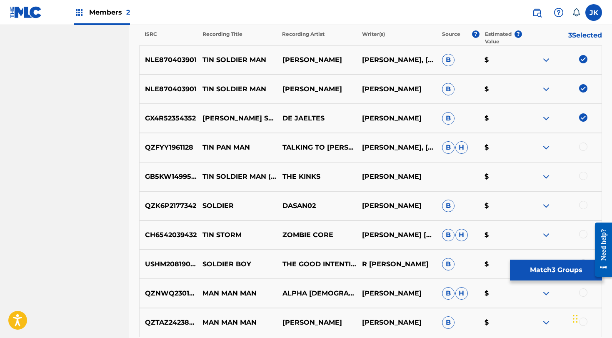
click at [583, 175] on div at bounding box center [584, 176] width 8 height 8
click at [557, 270] on button "Match 4 Groups" at bounding box center [556, 270] width 92 height 21
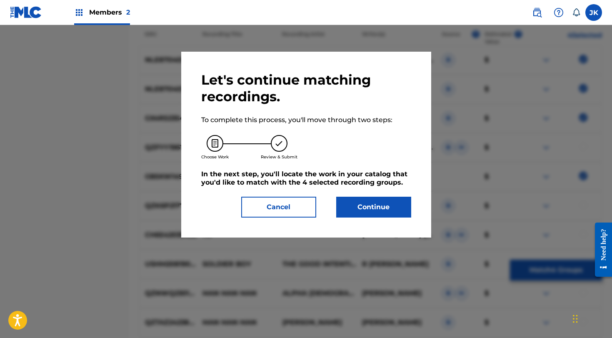
click at [346, 218] on div "Let's continue matching recordings. To complete this process, you'll move throu…" at bounding box center [306, 145] width 250 height 186
click at [342, 206] on button "Continue" at bounding box center [373, 207] width 75 height 21
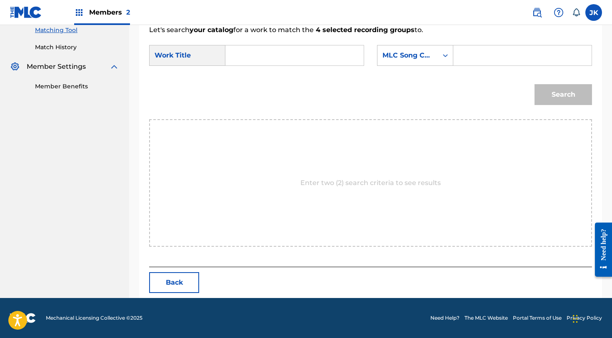
scroll to position [133, 0]
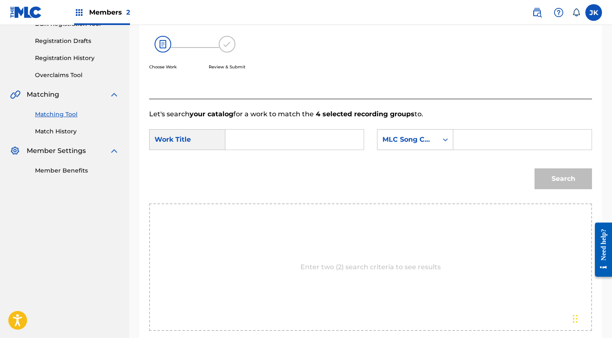
click at [252, 144] on input "Search Form" at bounding box center [295, 140] width 124 height 20
paste input "Tin Soldier Man"
type input "Tin Soldier Man"
click at [414, 145] on div "MLC Song Code" at bounding box center [408, 140] width 60 height 16
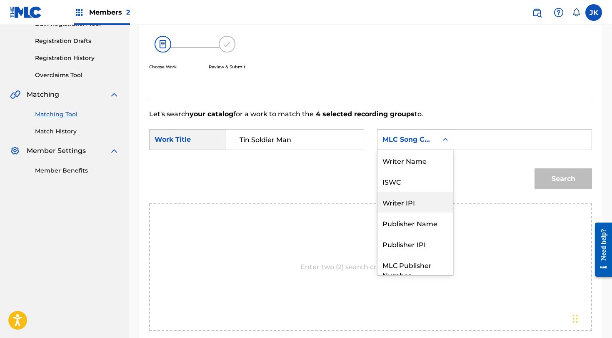
scroll to position [0, 0]
click at [415, 166] on div "Writer Name" at bounding box center [415, 160] width 75 height 21
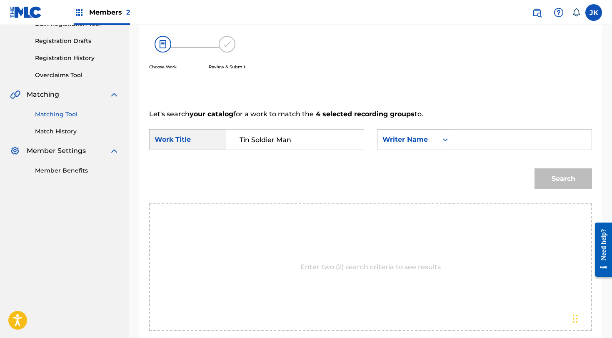
click at [495, 143] on input "Search Form" at bounding box center [523, 140] width 124 height 20
type input "[PERSON_NAME]"
click at [564, 179] on button "Search" at bounding box center [564, 178] width 58 height 21
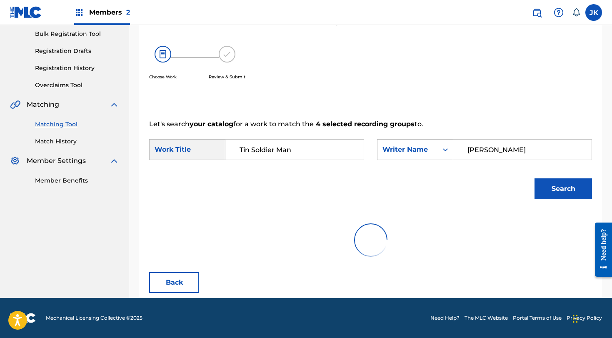
scroll to position [123, 0]
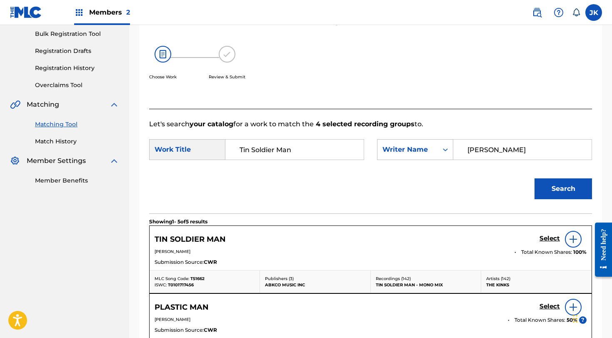
click at [554, 237] on h5 "Select" at bounding box center [550, 239] width 20 height 8
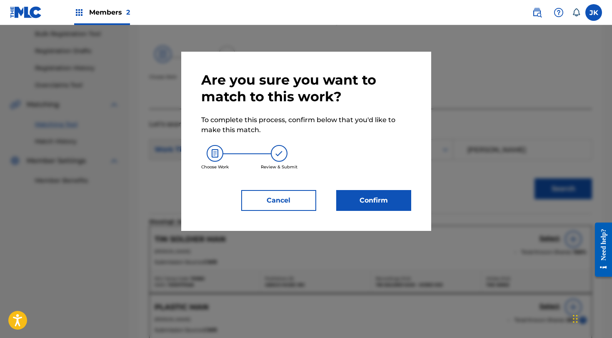
click at [394, 201] on button "Confirm" at bounding box center [373, 200] width 75 height 21
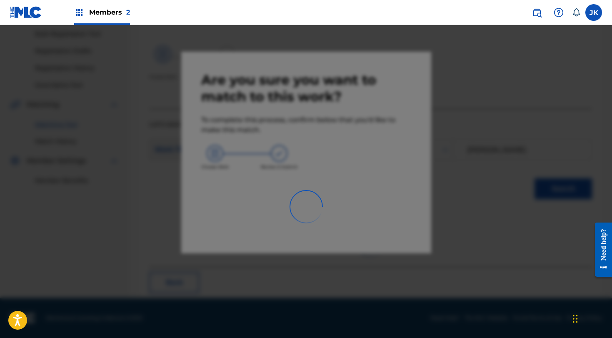
scroll to position [33, 0]
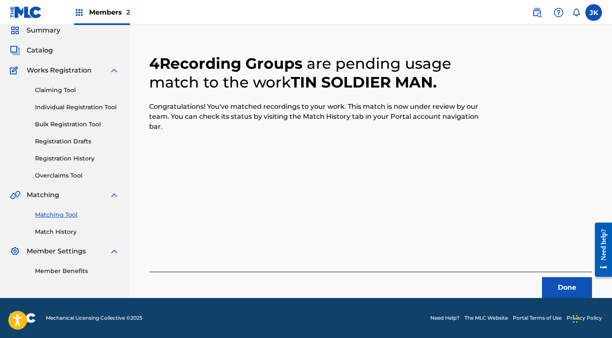
click at [554, 290] on button "Done" at bounding box center [567, 287] width 50 height 21
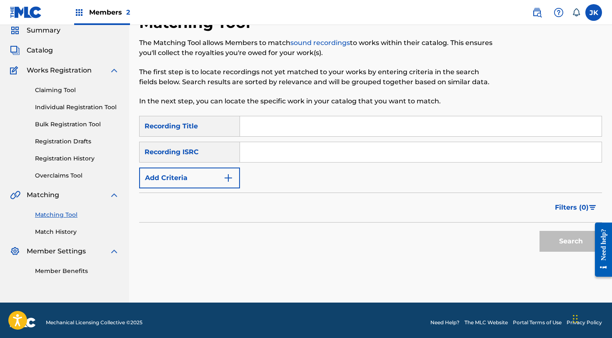
scroll to position [20, 0]
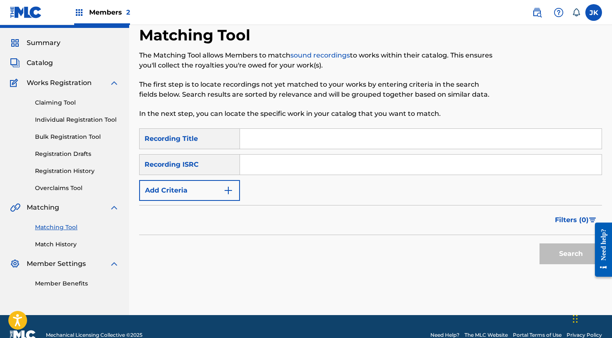
click at [300, 138] on input "Search Form" at bounding box center [421, 139] width 362 height 20
paste input "Tin Soldier Man"
type input "Tin Soldier Man"
click at [208, 188] on button "Add Criteria" at bounding box center [189, 190] width 101 height 21
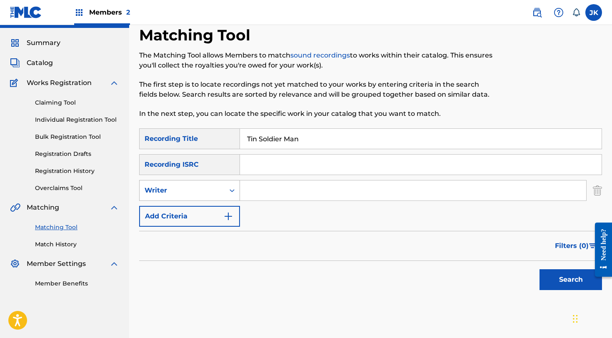
click at [208, 188] on div "Writer" at bounding box center [182, 191] width 75 height 10
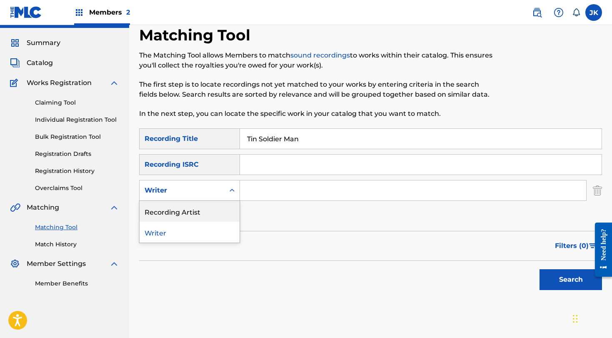
click at [208, 212] on div "Recording Artist" at bounding box center [190, 211] width 100 height 21
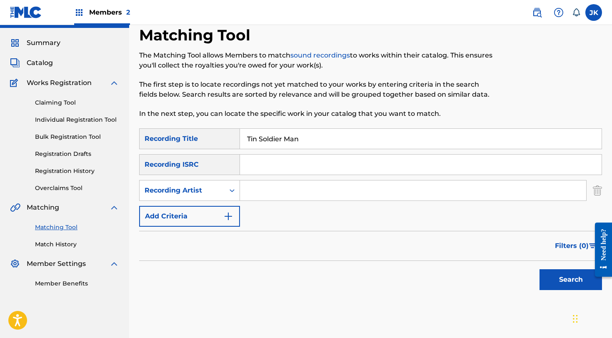
click at [254, 199] on input "Search Form" at bounding box center [413, 191] width 346 height 20
type input "the kinks"
click at [571, 280] on button "Search" at bounding box center [571, 279] width 63 height 21
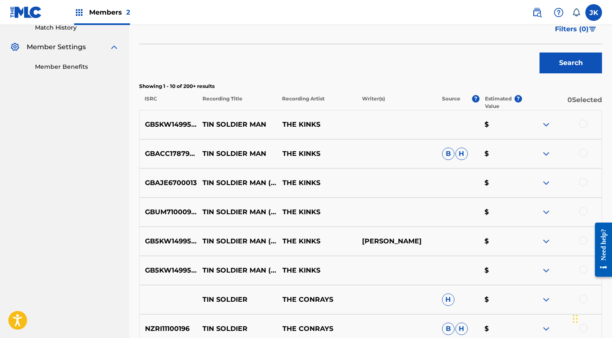
scroll to position [237, 0]
click at [582, 123] on div at bounding box center [584, 123] width 8 height 8
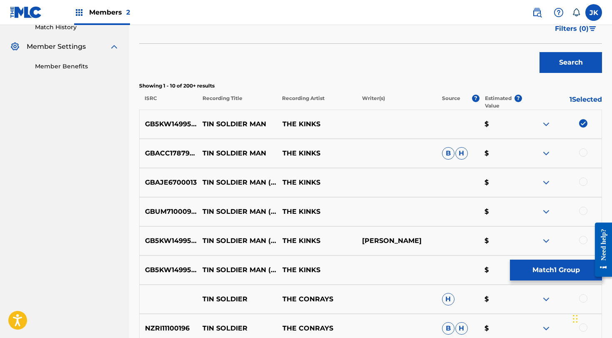
click at [584, 156] on div at bounding box center [584, 152] width 8 height 8
click at [584, 182] on div at bounding box center [584, 182] width 8 height 8
click at [582, 211] on div at bounding box center [584, 211] width 8 height 8
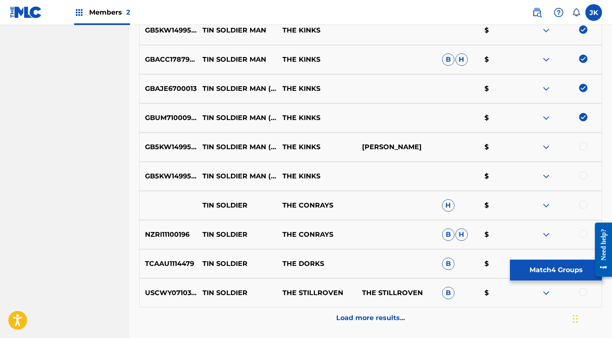
scroll to position [336, 0]
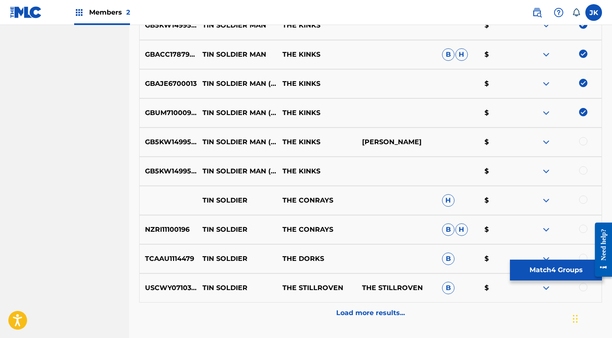
click at [584, 141] on div at bounding box center [584, 141] width 8 height 8
click at [582, 173] on div at bounding box center [584, 170] width 8 height 8
click at [532, 272] on button "Match 6 Groups" at bounding box center [556, 270] width 92 height 21
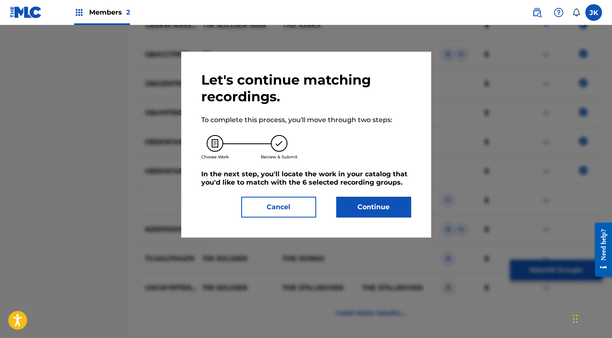
click at [289, 210] on button "Cancel" at bounding box center [278, 207] width 75 height 21
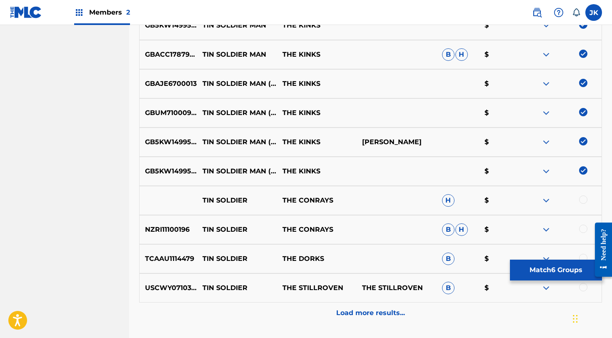
click at [579, 265] on button "Match 6 Groups" at bounding box center [556, 270] width 92 height 21
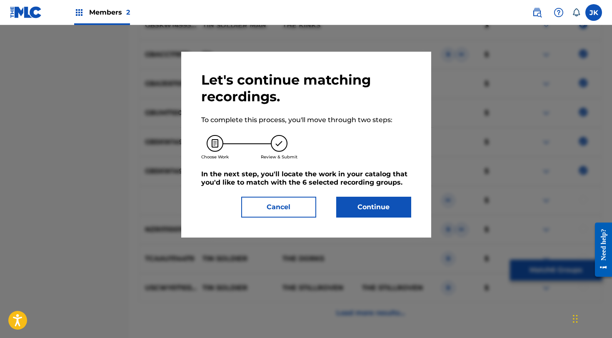
click at [379, 213] on button "Continue" at bounding box center [373, 207] width 75 height 21
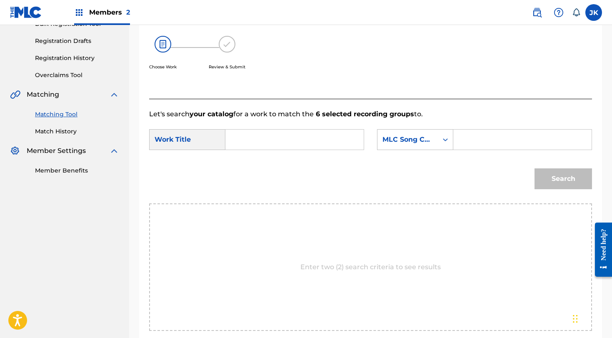
click at [302, 136] on input "Search Form" at bounding box center [295, 140] width 124 height 20
paste input "Tin Soldier Man"
type input "Tin Soldier Man"
click at [401, 134] on div "MLC Song Code" at bounding box center [408, 140] width 60 height 16
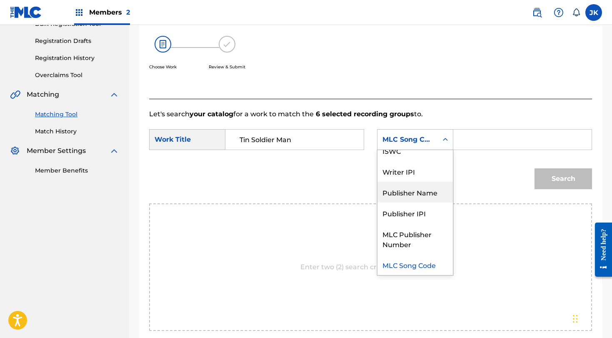
scroll to position [0, 0]
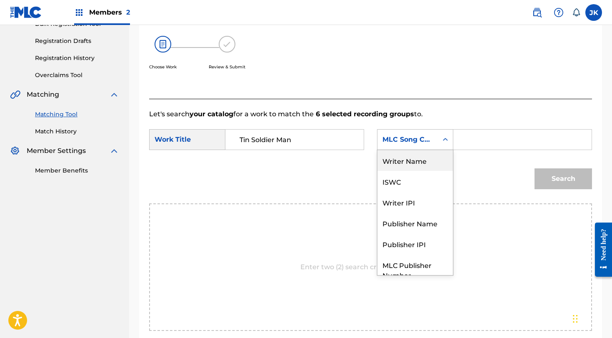
click at [415, 168] on div "Writer Name" at bounding box center [415, 160] width 75 height 21
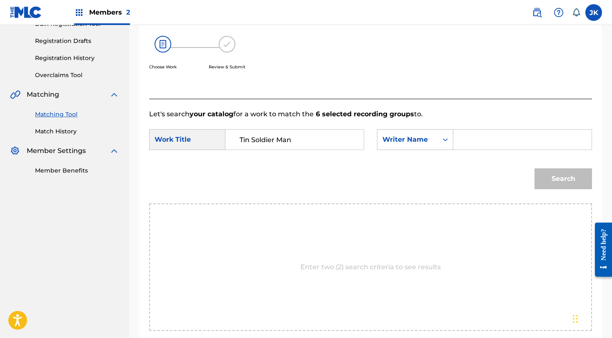
click at [509, 141] on input "Search Form" at bounding box center [523, 140] width 124 height 20
type input "[PERSON_NAME]"
click at [564, 179] on button "Search" at bounding box center [564, 178] width 58 height 21
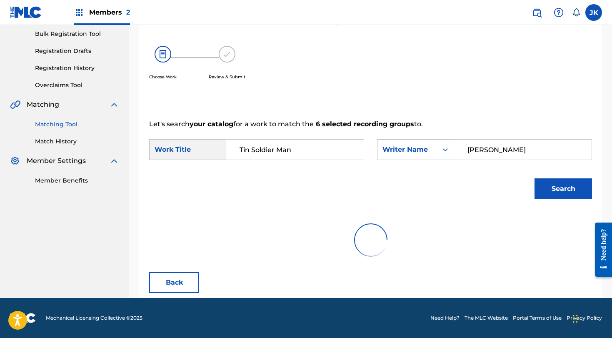
scroll to position [123, 0]
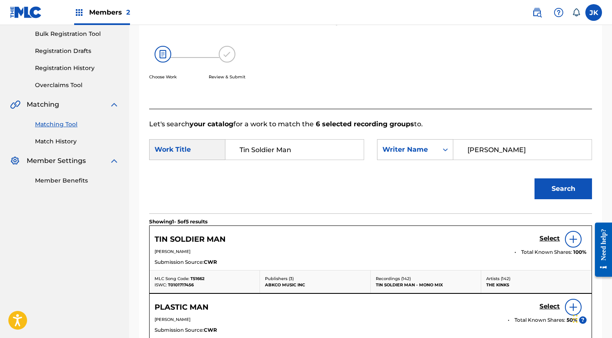
click at [545, 244] on div "Select" at bounding box center [563, 239] width 47 height 17
click at [546, 238] on h5 "Select" at bounding box center [550, 239] width 20 height 8
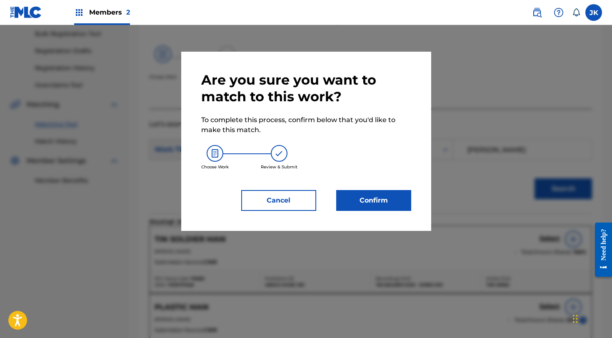
click at [402, 197] on button "Confirm" at bounding box center [373, 200] width 75 height 21
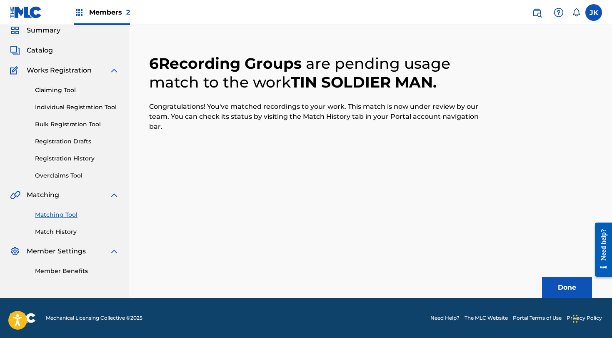
scroll to position [33, 0]
click at [555, 287] on button "Done" at bounding box center [567, 287] width 50 height 21
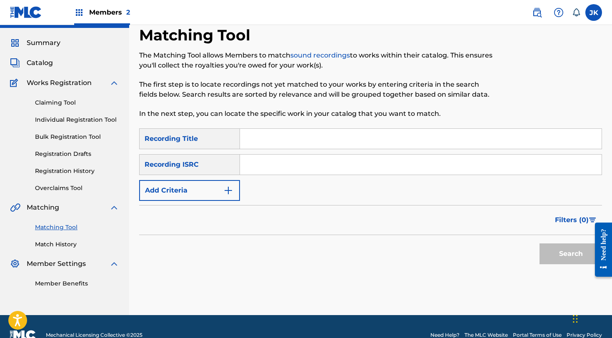
click at [348, 146] on input "Search Form" at bounding box center [421, 139] width 362 height 20
paste input "Sympathy For The Duke"
type input "Sympathy For The Duke"
click at [571, 254] on button "Search" at bounding box center [571, 253] width 63 height 21
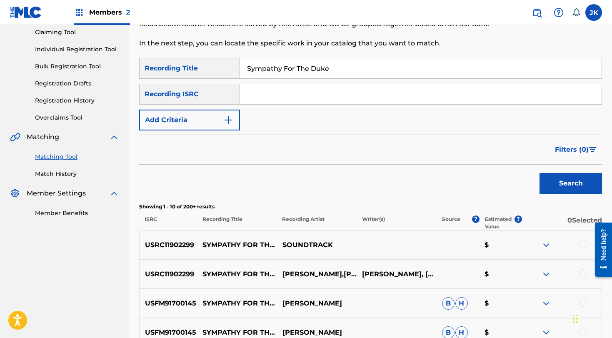
scroll to position [216, 0]
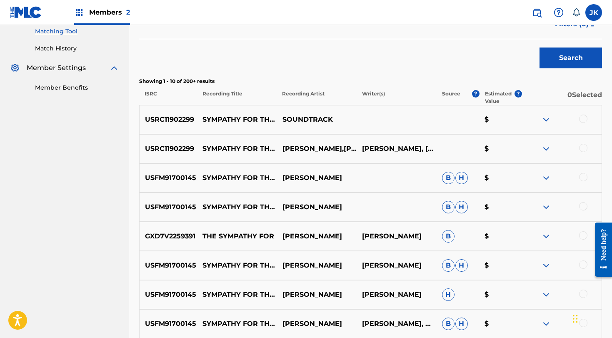
click at [586, 206] on div at bounding box center [584, 206] width 8 height 8
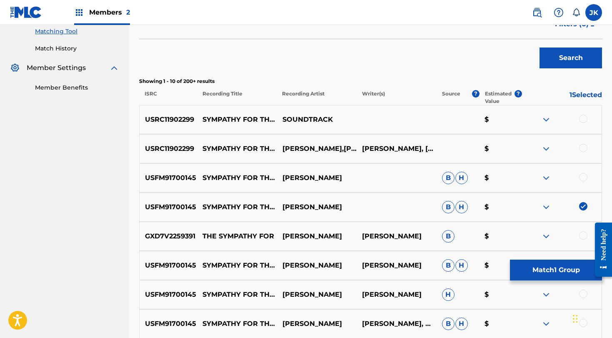
click at [585, 185] on div "USFM91700145 SYMPATHY FOR THE... [PERSON_NAME] [PERSON_NAME] $" at bounding box center [370, 177] width 463 height 29
click at [585, 179] on div at bounding box center [584, 177] width 8 height 8
click at [588, 141] on div "USRC11902299 SYMPATHY FOR THE DUKE [PERSON_NAME],[PERSON_NAME],ORIGINAL BROADWA…" at bounding box center [370, 148] width 463 height 29
click at [584, 147] on div at bounding box center [584, 148] width 8 height 8
click at [584, 116] on div at bounding box center [584, 119] width 8 height 8
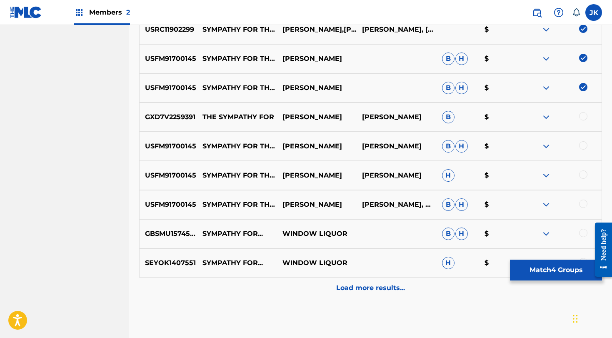
scroll to position [335, 0]
click at [587, 147] on div at bounding box center [584, 145] width 8 height 8
click at [585, 178] on div at bounding box center [584, 175] width 8 height 8
click at [585, 203] on div at bounding box center [584, 204] width 8 height 8
click at [560, 273] on button "Match 7 Groups" at bounding box center [556, 270] width 92 height 21
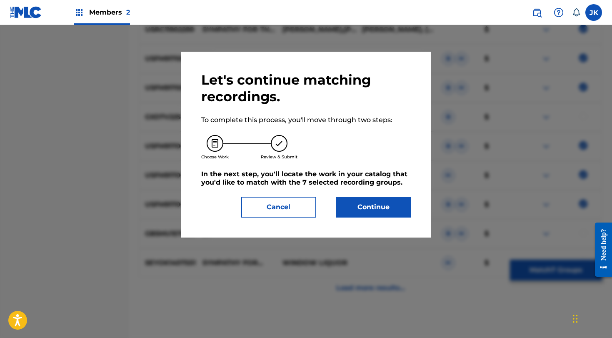
click at [391, 207] on button "Continue" at bounding box center [373, 207] width 75 height 21
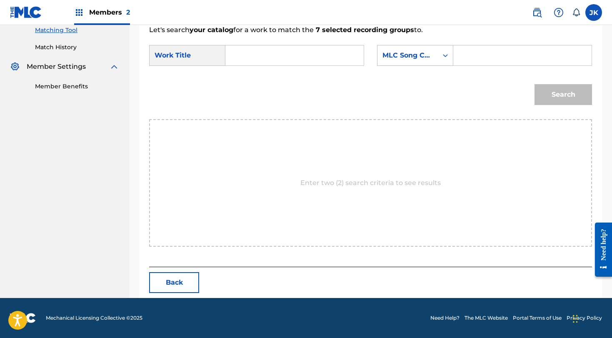
scroll to position [133, 0]
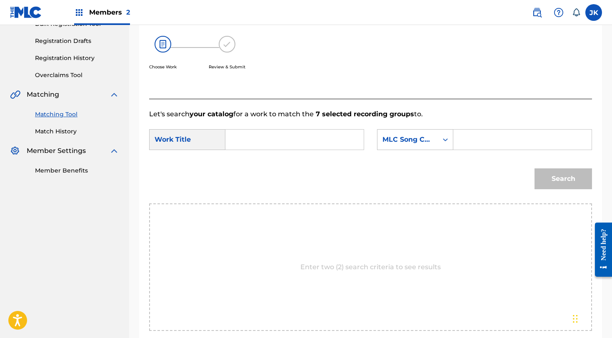
click at [301, 136] on input "Search Form" at bounding box center [295, 140] width 124 height 20
paste input "Sympathy For The Duke"
type input "Sympathy For The Duke"
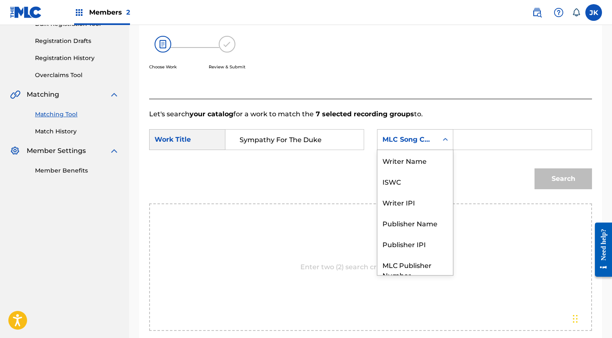
click at [397, 147] on div "MLC Song Code" at bounding box center [408, 140] width 60 height 16
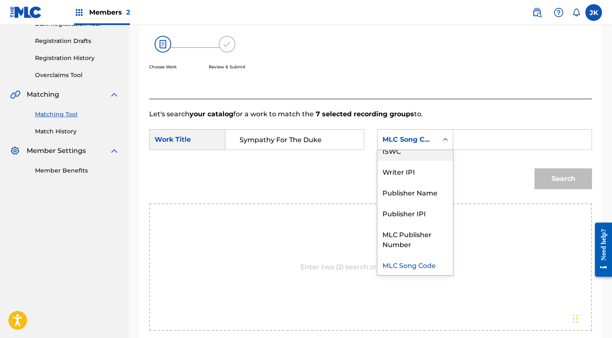
scroll to position [0, 0]
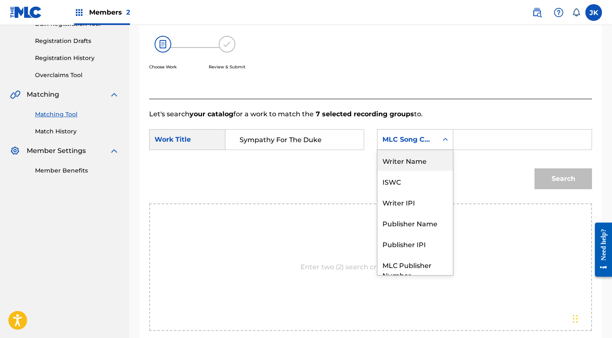
click at [399, 159] on div "Writer Name" at bounding box center [415, 160] width 75 height 21
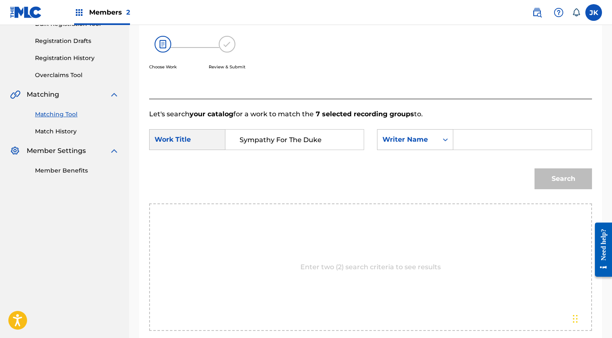
click at [490, 137] on input "Search Form" at bounding box center [523, 140] width 124 height 20
type input "a"
type input "jagger"
click at [564, 179] on button "Search" at bounding box center [564, 178] width 58 height 21
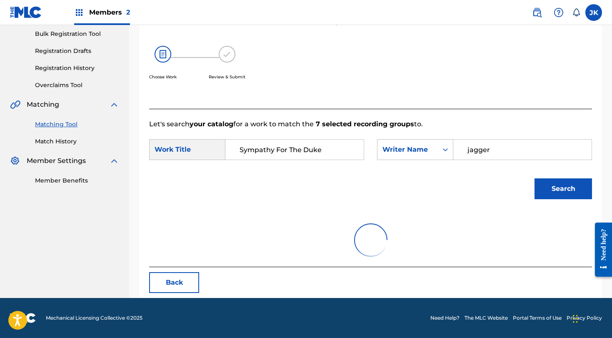
scroll to position [123, 0]
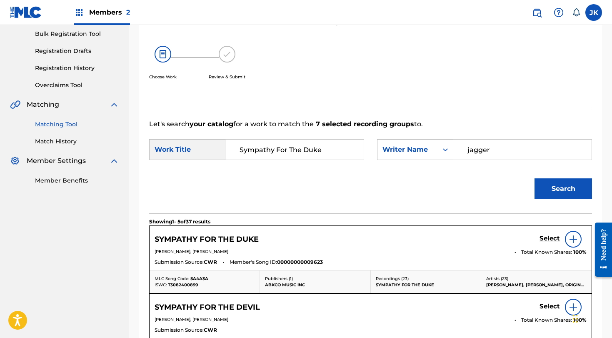
click at [549, 239] on h5 "Select" at bounding box center [550, 239] width 20 height 8
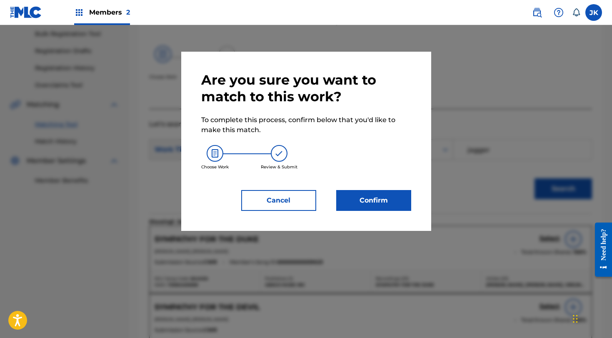
click at [390, 202] on button "Confirm" at bounding box center [373, 200] width 75 height 21
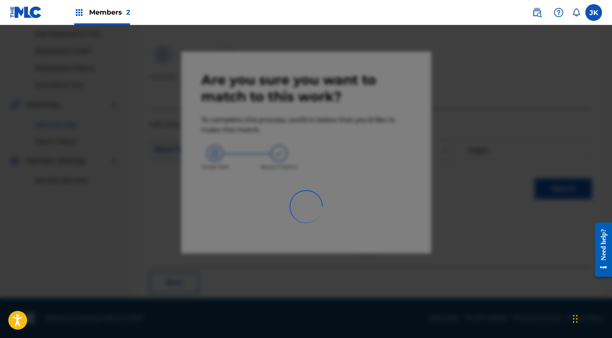
scroll to position [33, 0]
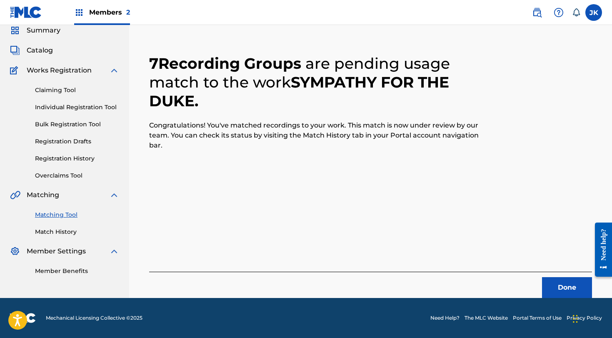
click at [555, 275] on div "Done" at bounding box center [370, 285] width 443 height 26
click at [555, 287] on button "Done" at bounding box center [567, 287] width 50 height 21
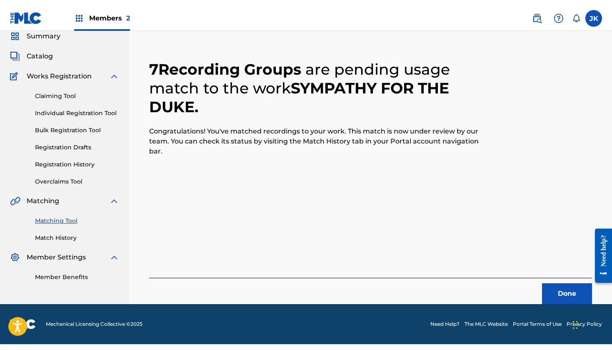
scroll to position [20, 0]
